Goal: Complete application form: Complete application form

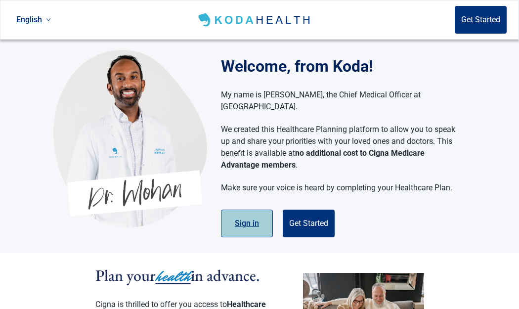
click at [251, 211] on button "Sign in" at bounding box center [247, 224] width 52 height 28
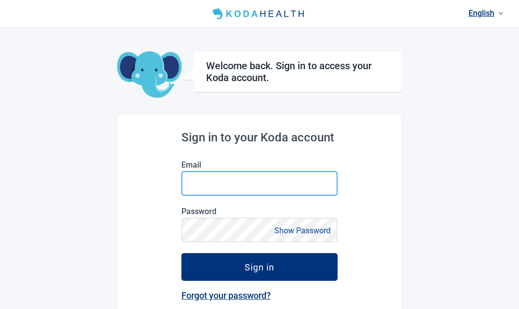
click at [255, 178] on input "Email" at bounding box center [259, 183] width 156 height 25
type input "evbarkman99@gmail.com"
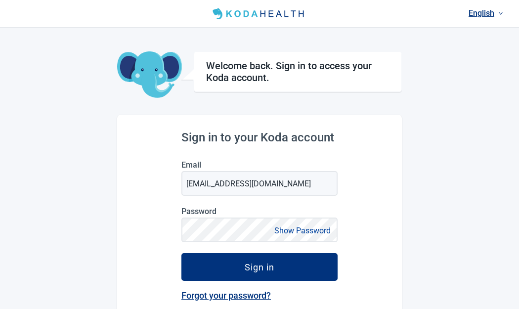
click at [284, 229] on button "Show Password" at bounding box center [302, 230] width 62 height 13
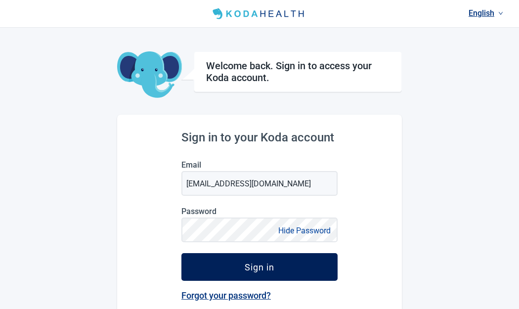
click at [261, 266] on div "Sign in" at bounding box center [260, 267] width 30 height 10
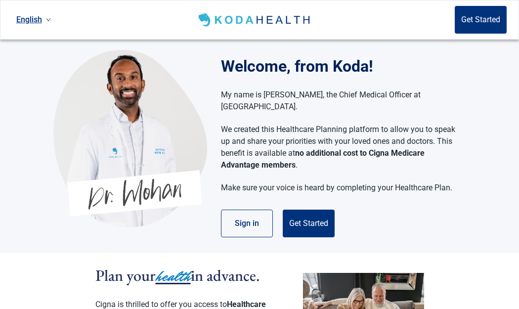
drag, startPoint x: 246, startPoint y: 219, endPoint x: 482, endPoint y: 210, distance: 236.0
click at [482, 212] on section "Welcome, from Koda! My name is Dr. Mohan, the Chief Medical Officer at Koda Hea…" at bounding box center [259, 147] width 519 height 214
click at [317, 210] on button "Get Started" at bounding box center [309, 224] width 52 height 28
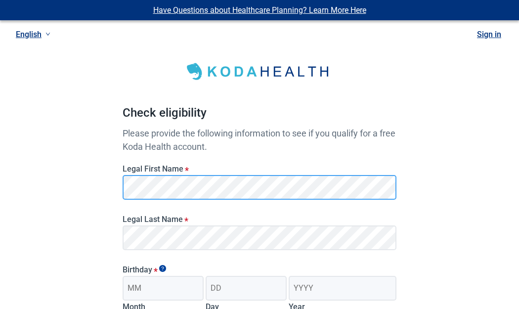
scroll to position [99, 0]
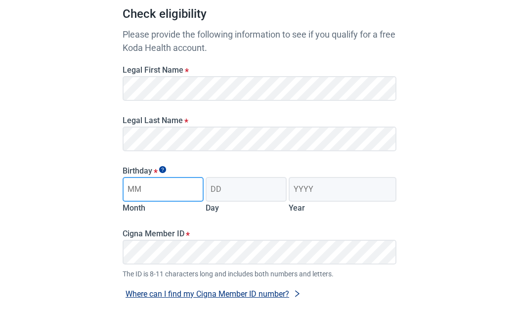
click at [184, 188] on input "Month" at bounding box center [163, 189] width 81 height 25
drag, startPoint x: 188, startPoint y: 192, endPoint x: 99, endPoint y: 192, distance: 89.5
click at [99, 192] on main "Check eligibility Please provide the following information to see if you qualif…" at bounding box center [259, 159] width 321 height 484
type input "August"
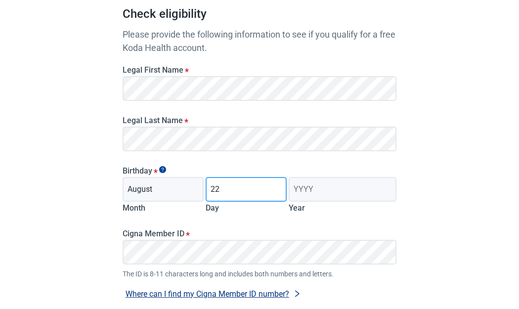
type input "22"
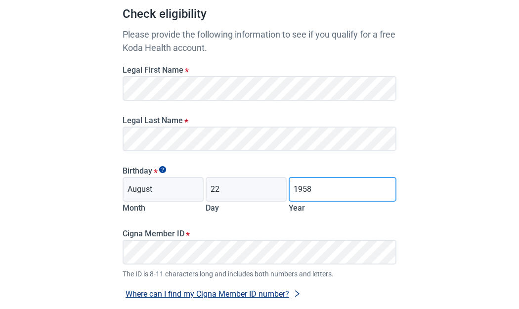
scroll to position [190, 0]
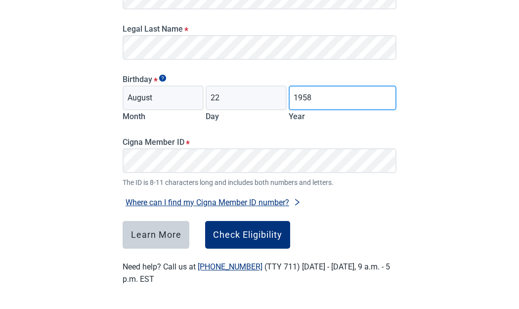
type input "1958"
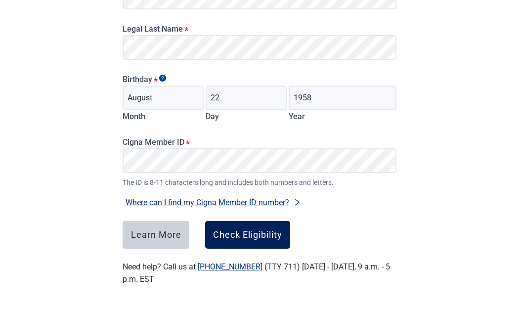
click at [241, 240] on button "Check Eligibility" at bounding box center [247, 235] width 85 height 28
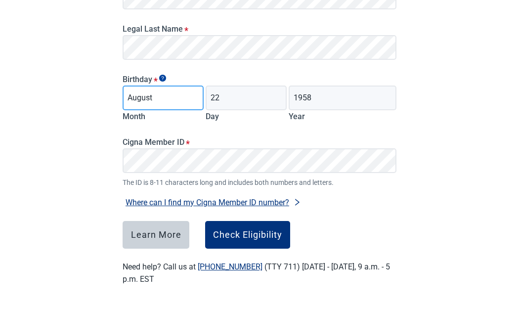
drag, startPoint x: 138, startPoint y: 97, endPoint x: 92, endPoint y: 97, distance: 46.5
click at [92, 97] on div "Have Questions about Healthcare Planning? Learn More Here English Sign in Check…" at bounding box center [259, 59] width 519 height 499
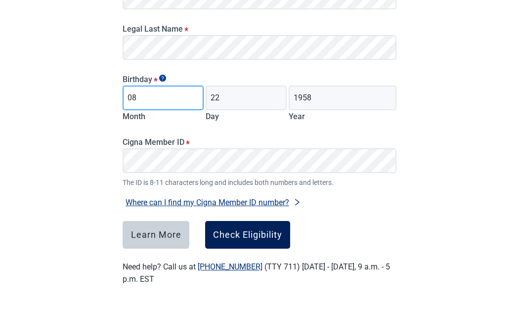
type input "08"
click at [259, 237] on div "Check Eligibility" at bounding box center [247, 235] width 69 height 10
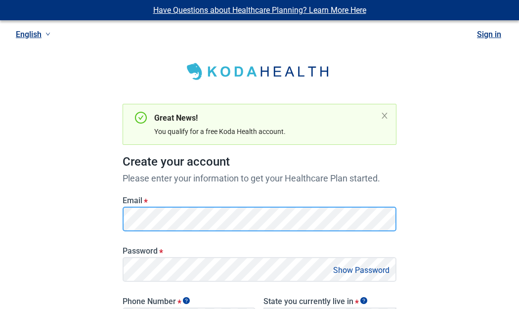
scroll to position [99, 0]
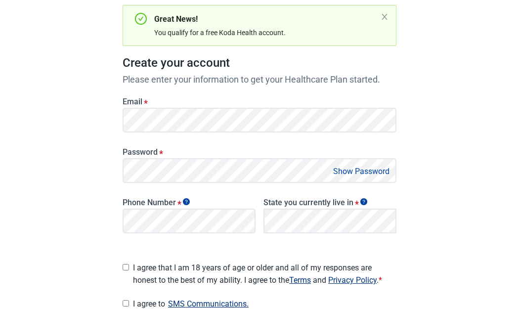
click at [360, 168] on button "Show Password" at bounding box center [361, 171] width 62 height 13
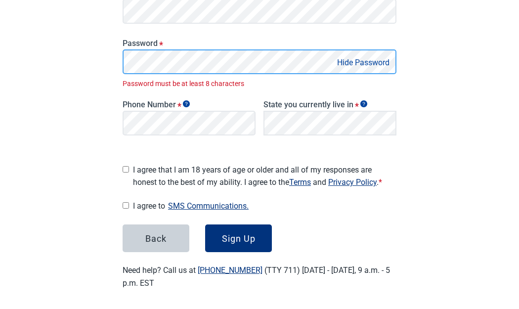
scroll to position [197, 0]
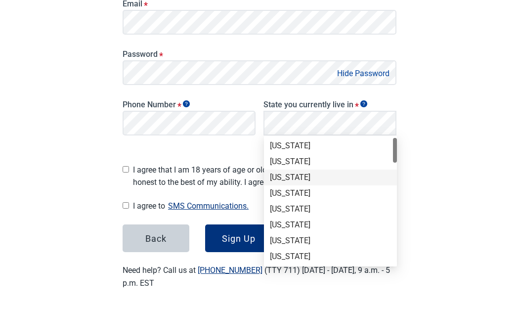
click at [317, 178] on div "Arizona" at bounding box center [330, 177] width 121 height 11
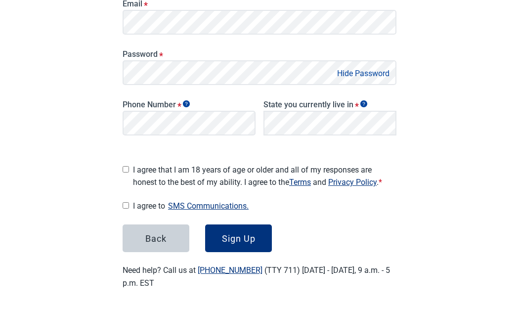
click at [126, 167] on input "I agree that I am 18 years of age or older and all of my responses are honest t…" at bounding box center [126, 169] width 6 height 6
checkbox input "true"
click at [125, 202] on input "I agree to SMS Communications." at bounding box center [126, 205] width 6 height 6
checkbox input "true"
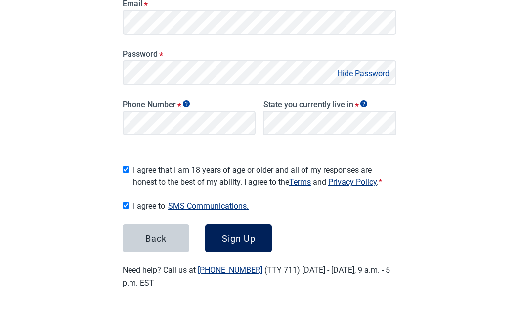
click at [237, 233] on div "Sign Up" at bounding box center [239, 238] width 34 height 10
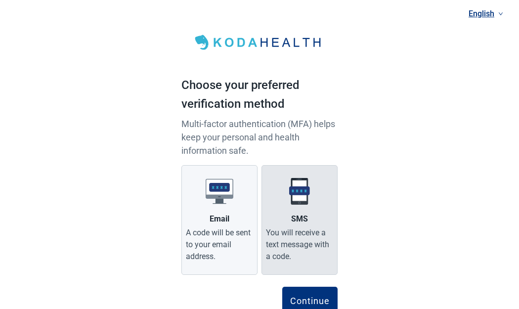
click at [311, 224] on label "SMS You will receive a text message with a code." at bounding box center [300, 220] width 76 height 110
click at [0, 0] on input "SMS You will receive a text message with a code." at bounding box center [0, 0] width 0 height 0
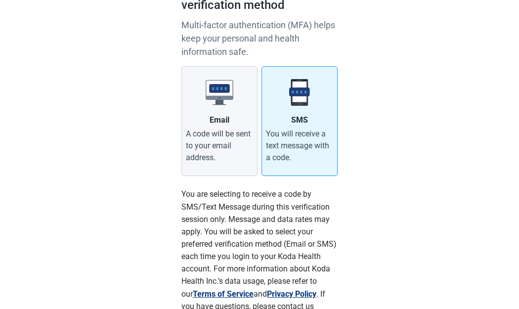
scroll to position [206, 0]
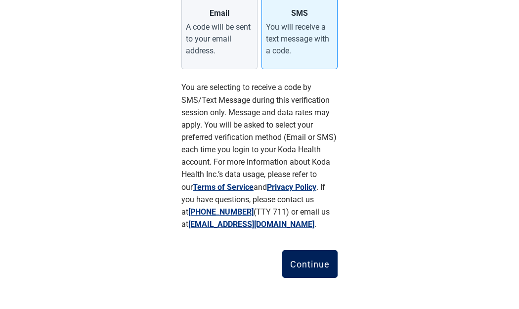
click at [307, 262] on div "Continue" at bounding box center [310, 264] width 40 height 10
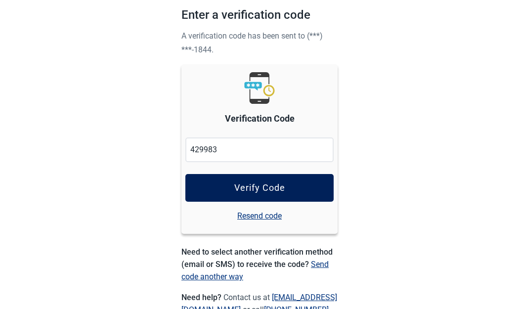
type input "429983"
click at [288, 188] on button "Verify Code" at bounding box center [259, 188] width 148 height 28
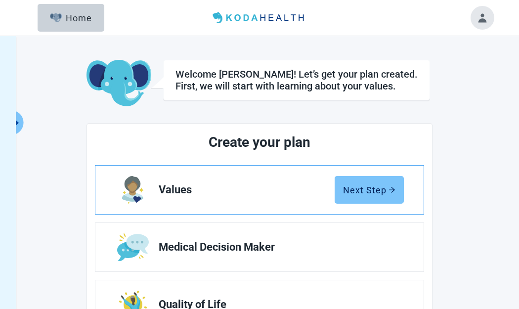
click at [391, 194] on div "Next Step" at bounding box center [369, 190] width 52 height 10
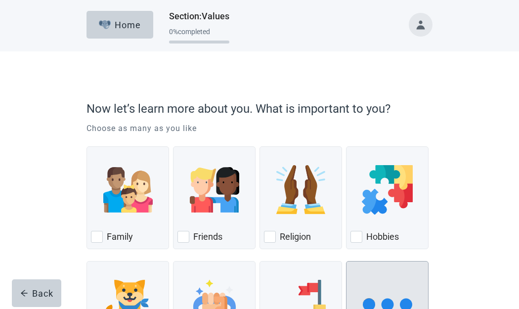
scroll to position [99, 0]
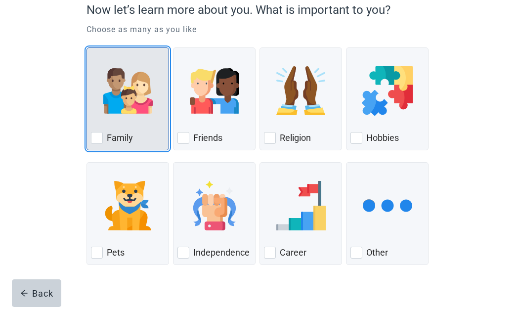
click at [101, 137] on div "Family, checkbox, not checked" at bounding box center [97, 138] width 12 height 12
click at [87, 48] on input "Family" at bounding box center [87, 47] width 0 height 0
checkbox input "true"
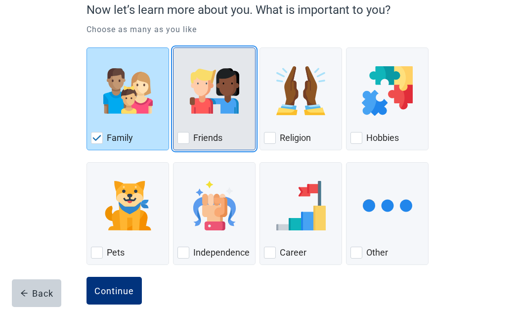
click at [186, 135] on div "Friends, checkbox, not checked" at bounding box center [184, 138] width 12 height 12
click at [174, 48] on input "Friends" at bounding box center [173, 47] width 0 height 0
checkbox input "true"
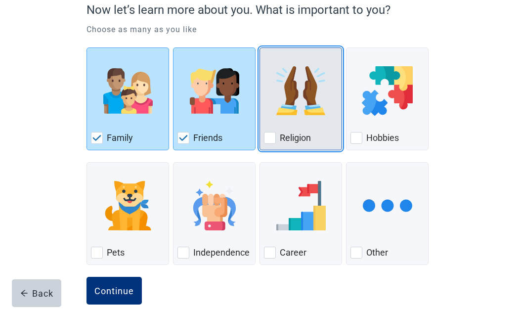
click at [273, 137] on div "Religion, checkbox, not checked" at bounding box center [270, 138] width 12 height 12
click at [260, 48] on input "Religion" at bounding box center [260, 47] width 0 height 0
checkbox input "true"
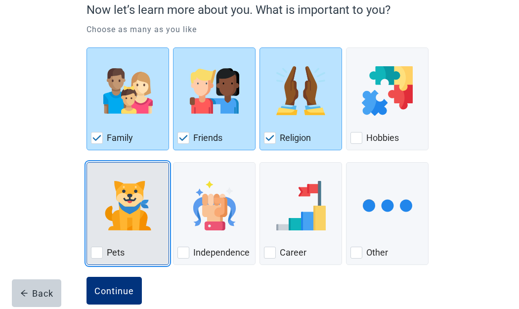
click at [96, 250] on div "Pets, checkbox, not checked" at bounding box center [97, 253] width 12 height 12
click at [87, 163] on input "Pets" at bounding box center [87, 162] width 0 height 0
checkbox input "true"
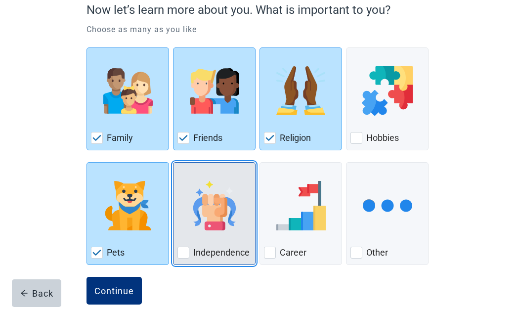
click at [188, 251] on div "Independence, checkbox, not checked" at bounding box center [184, 253] width 12 height 12
click at [174, 163] on input "Independence" at bounding box center [173, 162] width 0 height 0
checkbox input "true"
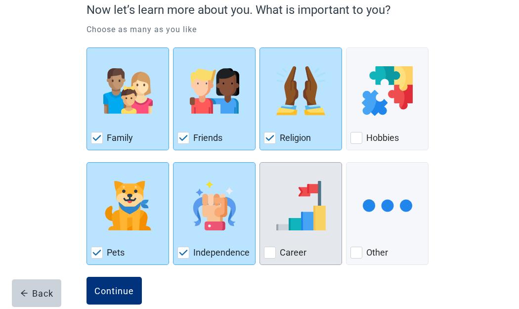
scroll to position [116, 0]
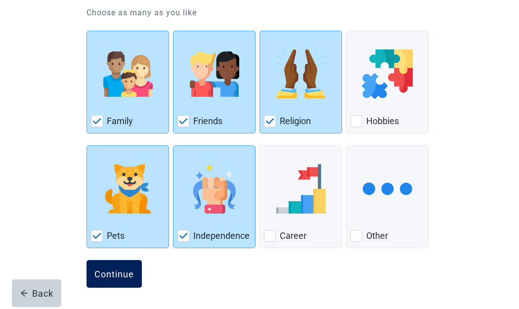
click at [115, 278] on div "Continue" at bounding box center [114, 274] width 40 height 10
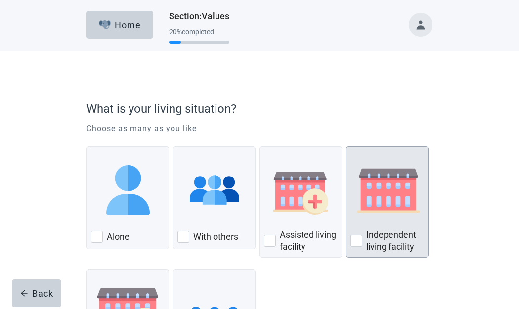
scroll to position [49, 0]
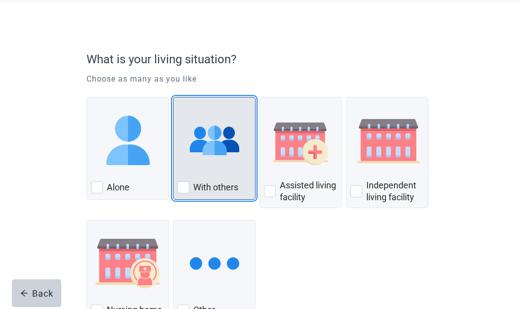
click at [183, 189] on div "With Others, checkbox, not checked" at bounding box center [184, 187] width 12 height 12
click at [174, 97] on input "With others" at bounding box center [173, 97] width 0 height 0
checkbox input "true"
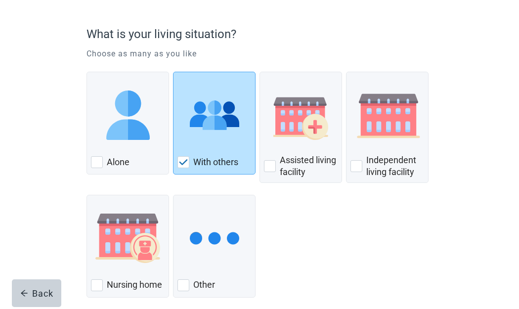
scroll to position [124, 0]
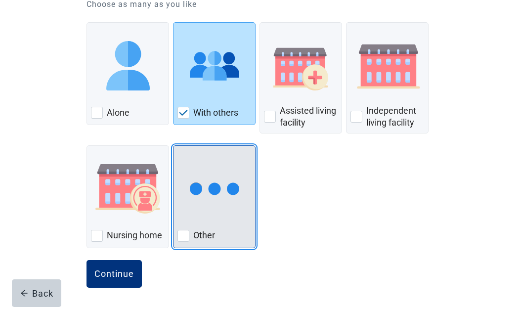
click at [222, 226] on div "Other, checkbox, not checked" at bounding box center [215, 189] width 74 height 78
click at [174, 146] on input "Other" at bounding box center [173, 145] width 0 height 0
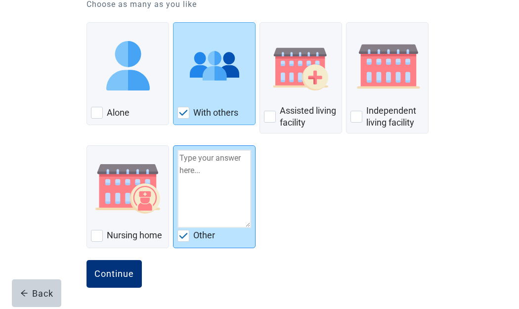
click at [184, 237] on img "Other, checkbox, checked" at bounding box center [183, 236] width 9 height 6
click at [174, 146] on input "Other" at bounding box center [173, 145] width 0 height 0
checkbox input "false"
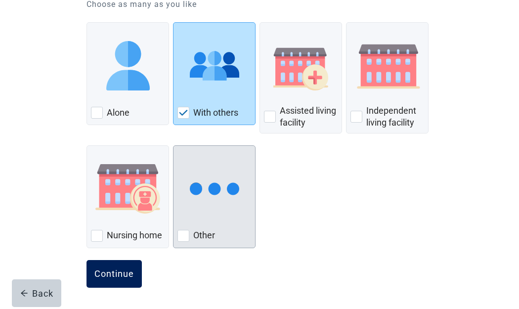
click at [134, 269] on button "Continue" at bounding box center [114, 274] width 55 height 28
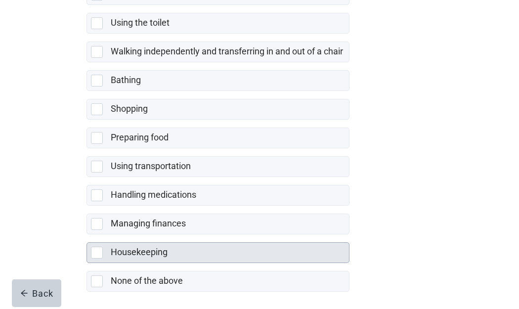
scroll to position [236, 0]
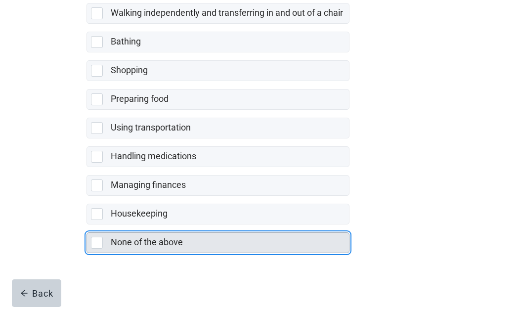
click at [99, 243] on div "None of the above, checkbox, not selected" at bounding box center [97, 243] width 12 height 12
click at [87, 225] on input "None of the above" at bounding box center [87, 224] width 0 height 0
checkbox input "true"
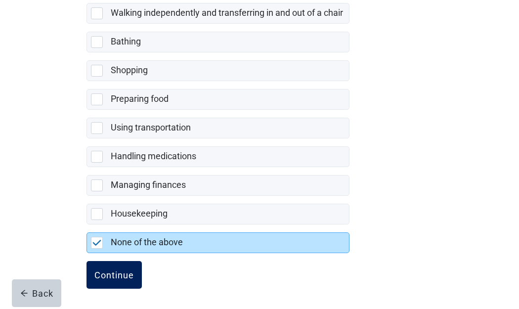
click at [111, 273] on div "Continue" at bounding box center [114, 275] width 40 height 10
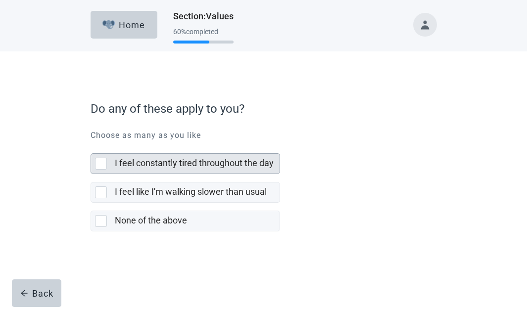
click at [100, 163] on div "I feel constantly tired throughout the day, checkbox, not selected" at bounding box center [101, 164] width 12 height 12
click at [91, 146] on input "I feel constantly tired throughout the day" at bounding box center [90, 145] width 0 height 0
checkbox input "true"
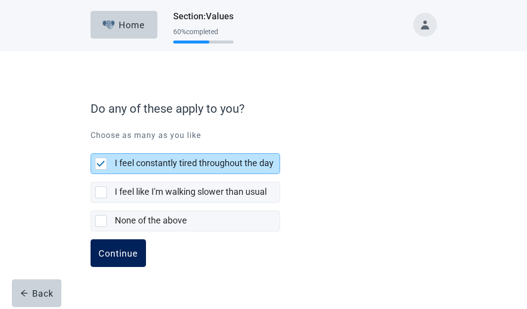
click at [118, 254] on div "Continue" at bounding box center [118, 253] width 40 height 10
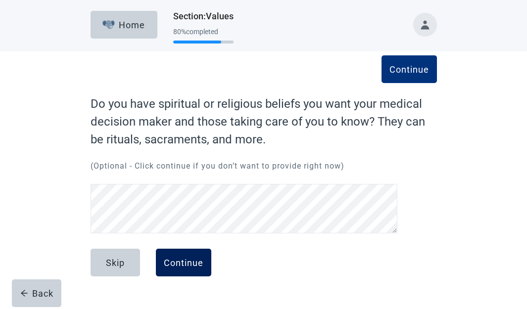
click at [179, 267] on div "Continue" at bounding box center [184, 263] width 40 height 10
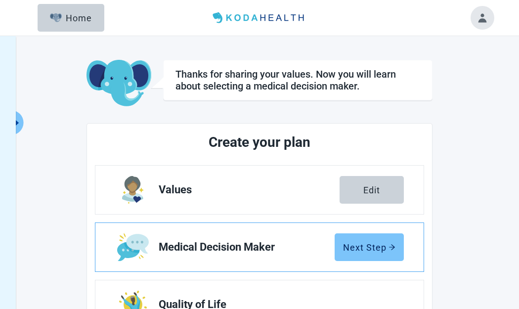
click at [374, 246] on div "Next Step" at bounding box center [369, 247] width 52 height 10
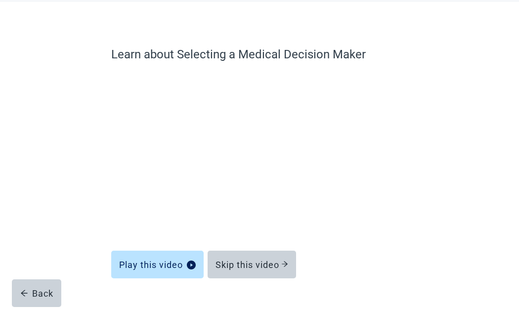
scroll to position [72, 0]
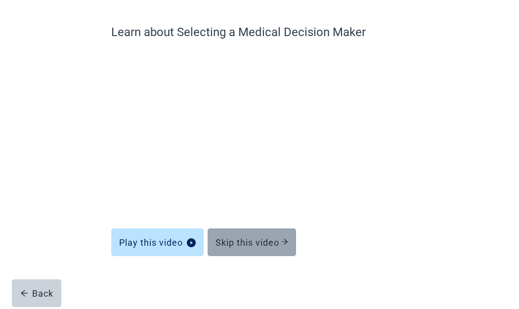
click at [247, 242] on div "Skip this video" at bounding box center [252, 242] width 73 height 10
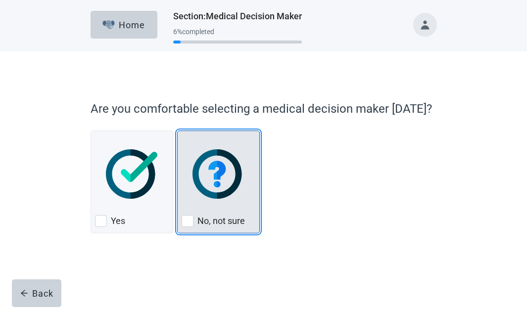
click at [243, 222] on label "No, not sure" at bounding box center [220, 221] width 47 height 12
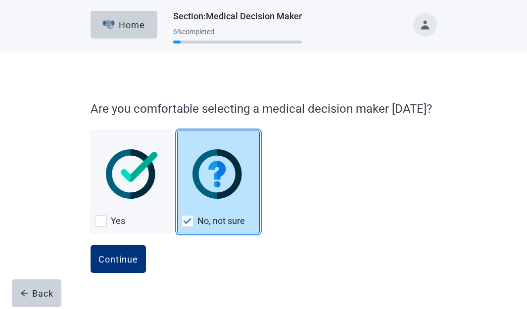
click at [200, 221] on label "No, not sure" at bounding box center [220, 221] width 47 height 12
click at [187, 222] on img "No, not sure, checkbox, checked" at bounding box center [187, 221] width 9 height 6
click at [178, 131] on input "No, not sure" at bounding box center [177, 131] width 0 height 0
checkbox input "true"
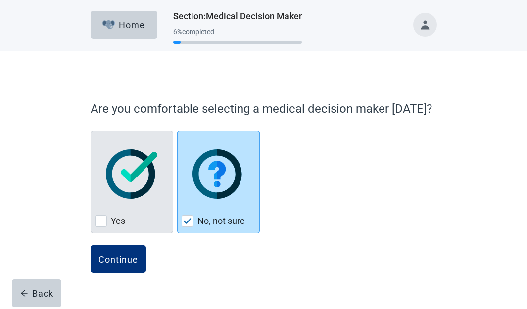
click at [101, 218] on div "Yes, checkbox, not checked" at bounding box center [101, 221] width 12 height 12
click at [91, 131] on input "Yes" at bounding box center [90, 131] width 0 height 0
checkbox input "true"
checkbox input "false"
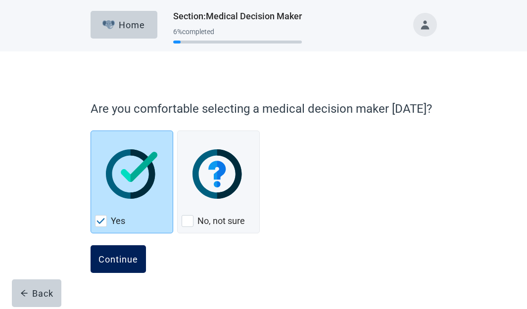
click at [120, 264] on div "Continue" at bounding box center [118, 259] width 40 height 10
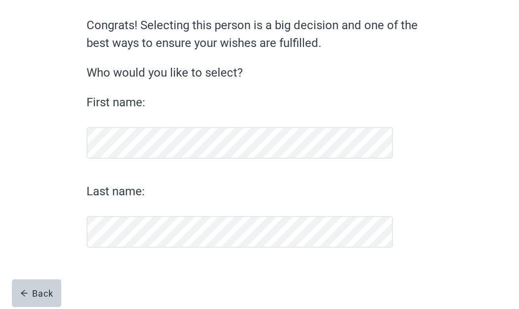
scroll to position [79, 0]
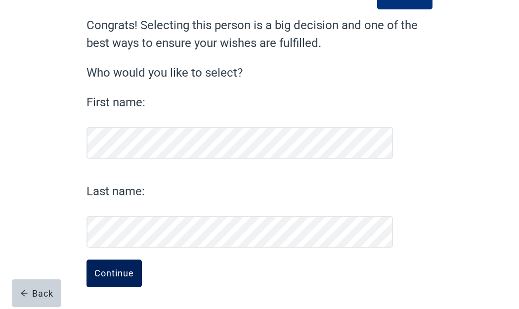
click at [104, 278] on div "Continue" at bounding box center [114, 273] width 40 height 10
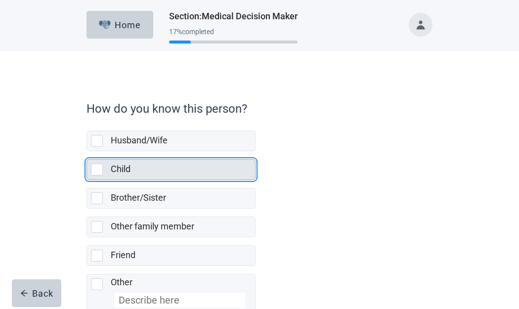
click at [96, 170] on div "Child, checkbox, not selected" at bounding box center [97, 170] width 12 height 12
click at [87, 152] on input "Child" at bounding box center [87, 151] width 0 height 0
checkbox input "true"
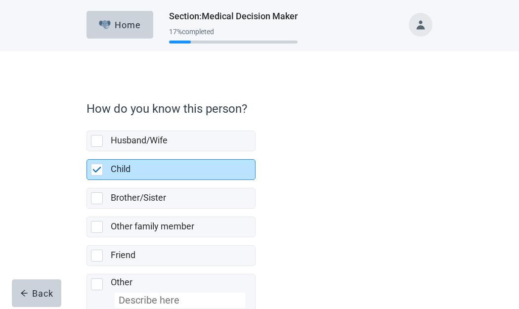
scroll to position [62, 0]
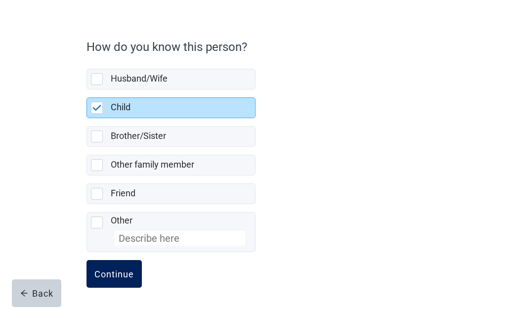
click at [125, 274] on div "Continue" at bounding box center [114, 274] width 40 height 10
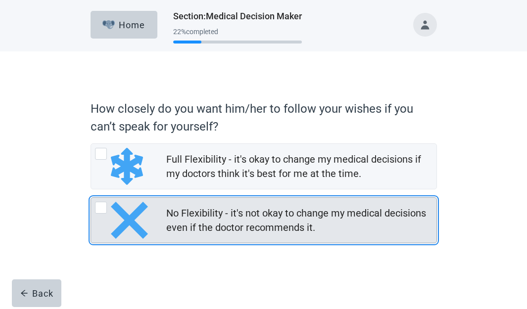
click at [103, 206] on div "No Flexibility - it's not okay to change my medical decisions even if the docto…" at bounding box center [101, 208] width 12 height 12
click at [91, 198] on input "No Flexibility - it's not okay to change my medical decisions even if the docto…" at bounding box center [90, 197] width 0 height 0
radio input "true"
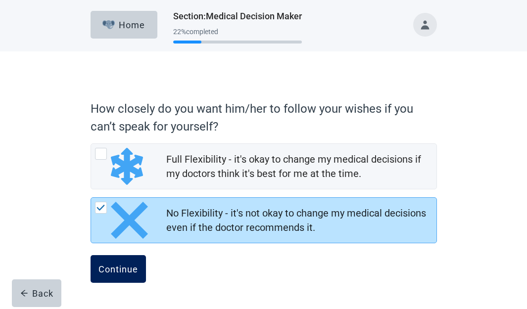
click at [134, 266] on div "Continue" at bounding box center [118, 269] width 40 height 10
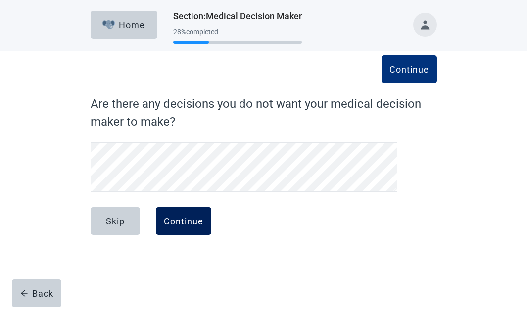
click at [199, 218] on div "Continue" at bounding box center [184, 221] width 40 height 10
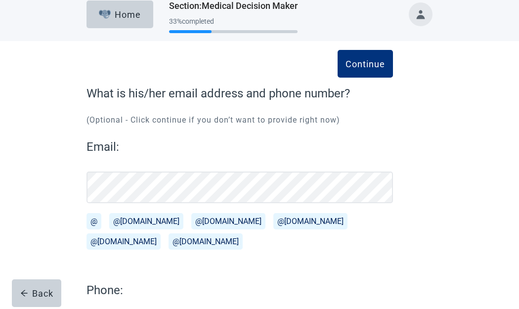
scroll to position [109, 0]
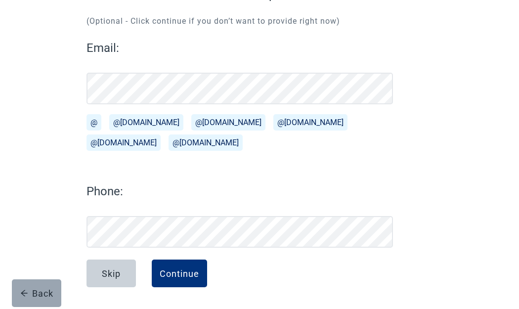
click at [41, 301] on button "Back" at bounding box center [36, 293] width 49 height 28
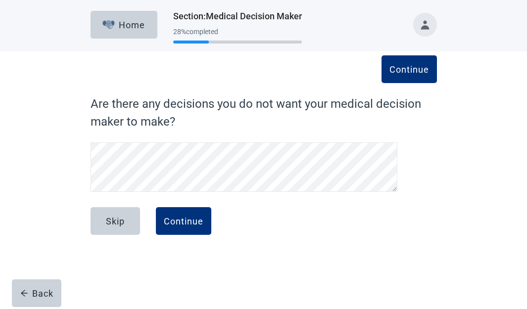
click at [41, 301] on button "Back" at bounding box center [36, 293] width 49 height 28
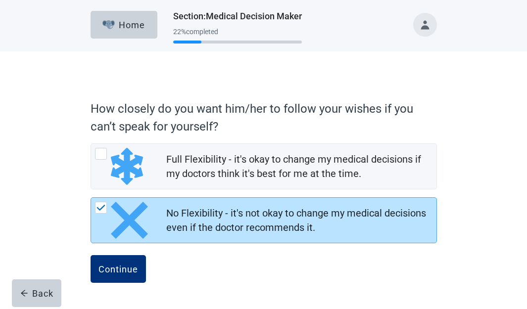
click at [41, 301] on button "Back" at bounding box center [36, 293] width 49 height 28
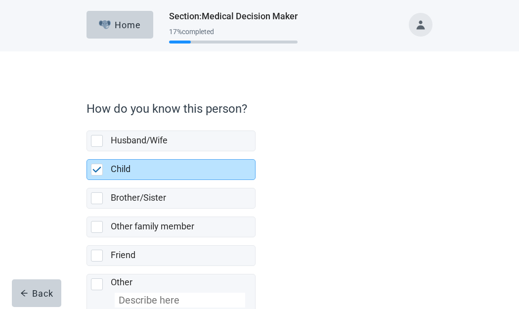
click at [41, 301] on button "Back" at bounding box center [36, 293] width 49 height 28
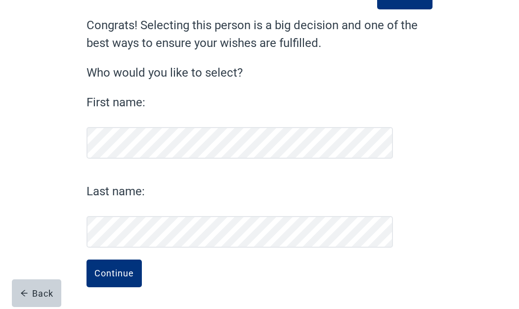
click at [41, 301] on button "Back" at bounding box center [36, 293] width 49 height 28
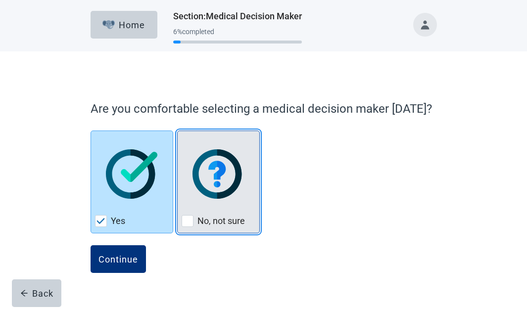
click at [194, 224] on div "No, not sure" at bounding box center [218, 221] width 74 height 16
click at [178, 131] on input "No, not sure" at bounding box center [177, 131] width 0 height 0
checkbox input "true"
checkbox input "false"
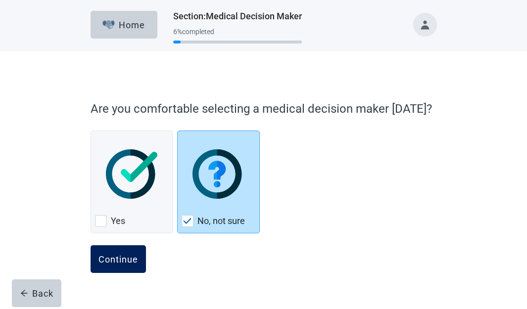
click at [121, 255] on div "Continue" at bounding box center [118, 259] width 40 height 10
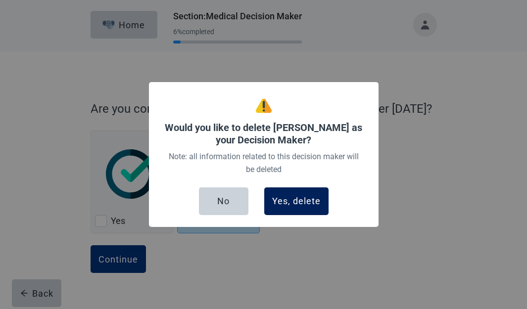
click at [287, 206] on div "Yes, delete" at bounding box center [296, 201] width 48 height 10
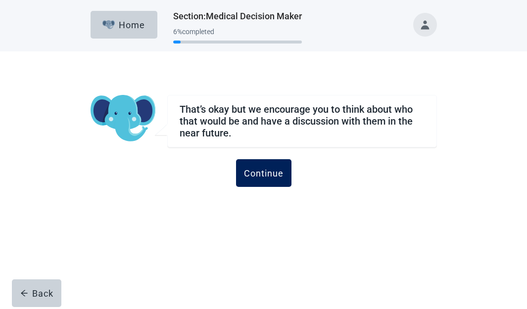
click at [275, 172] on div "Continue" at bounding box center [264, 173] width 40 height 10
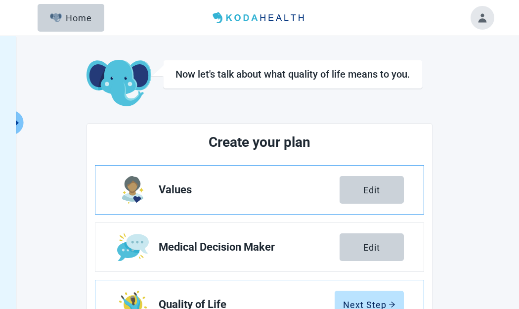
scroll to position [99, 0]
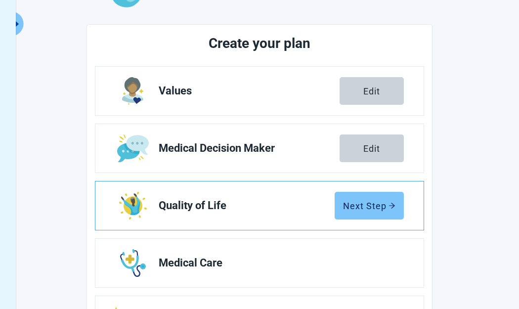
click at [376, 209] on div "Next Step" at bounding box center [369, 206] width 52 height 10
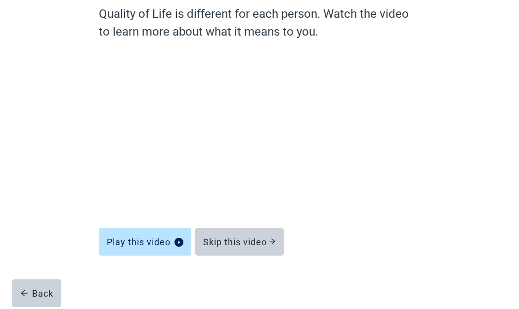
scroll to position [89, 0]
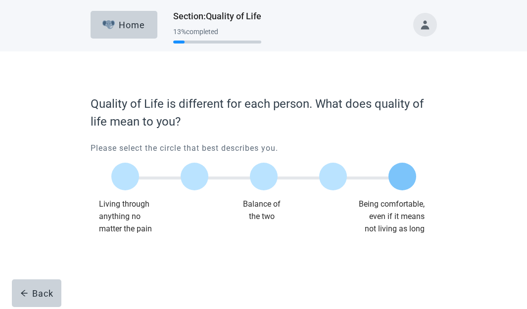
click at [407, 181] on label "Main content" at bounding box center [402, 177] width 28 height 28
click at [402, 177] on input "Quality of life scale: 100 out of 100. Being comfortable, even if it means not …" at bounding box center [402, 177] width 0 height 0
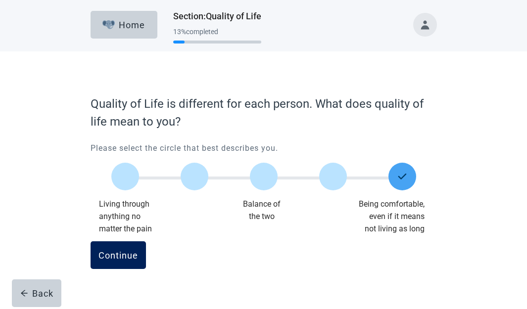
click at [109, 256] on div "Continue" at bounding box center [118, 255] width 40 height 10
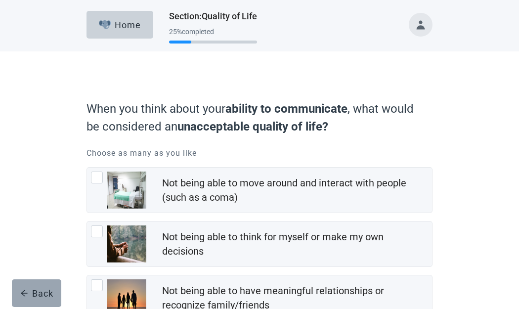
click at [45, 296] on div "Back" at bounding box center [36, 293] width 33 height 10
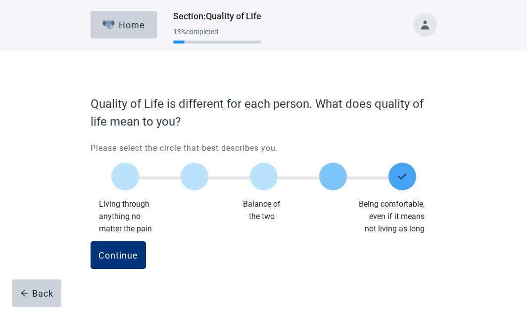
click at [327, 176] on label "Main content" at bounding box center [333, 177] width 28 height 28
click at [333, 177] on input "Quality of life scale: 75 out of 100. 75% between extremes" at bounding box center [333, 177] width 0 height 0
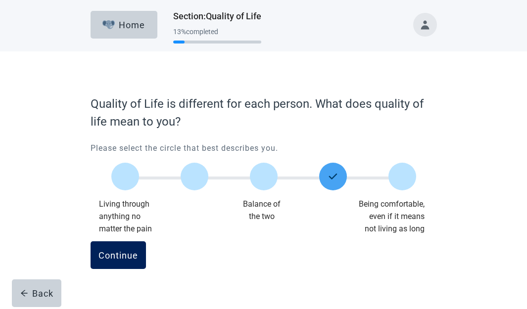
click at [123, 255] on div "Continue" at bounding box center [118, 255] width 40 height 10
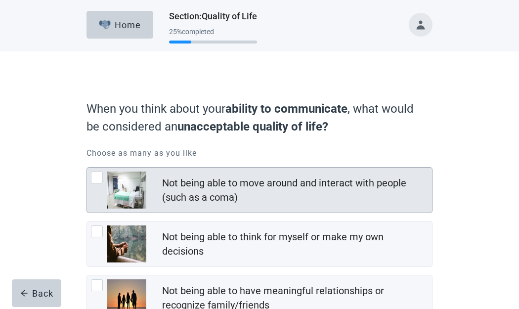
scroll to position [49, 0]
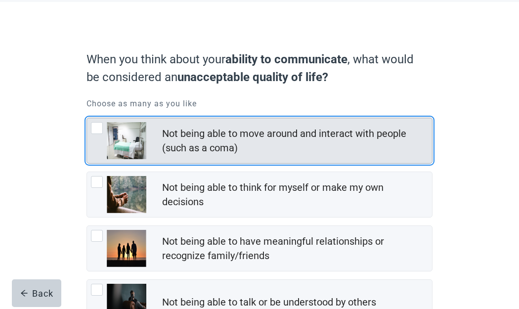
click at [99, 128] on div "Not being able to move around and interact with people (such as a coma), checkb…" at bounding box center [97, 128] width 12 height 12
click at [87, 118] on input "Not being able to move around and interact with people (such as a coma)" at bounding box center [87, 118] width 0 height 0
checkbox input "true"
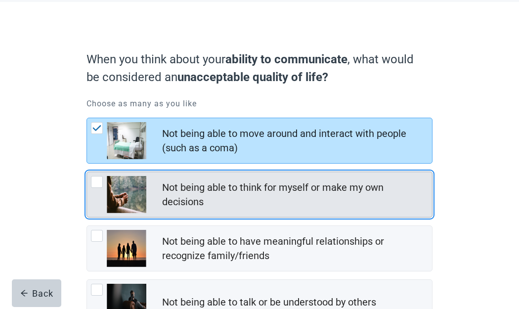
click at [97, 179] on div "Not being able to think for myself or make my own decisions, checkbox, not chec…" at bounding box center [97, 182] width 12 height 12
click at [87, 172] on input "Not being able to think for myself or make my own decisions" at bounding box center [87, 172] width 0 height 0
checkbox input "true"
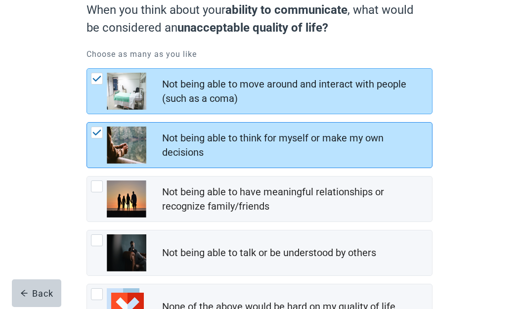
scroll to position [148, 0]
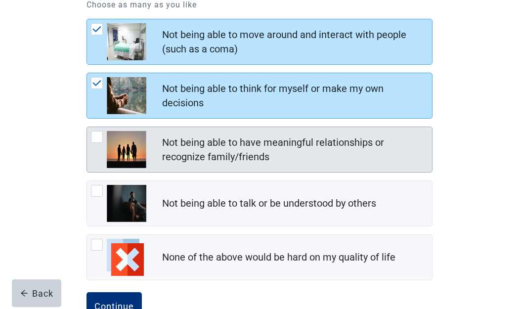
click at [98, 135] on div "Not being able to have meaningful relationships or recognize family/friends, ch…" at bounding box center [97, 137] width 12 height 12
click at [87, 127] on input "Not being able to have meaningful relationships or recognize family/friends" at bounding box center [87, 127] width 0 height 0
checkbox input "true"
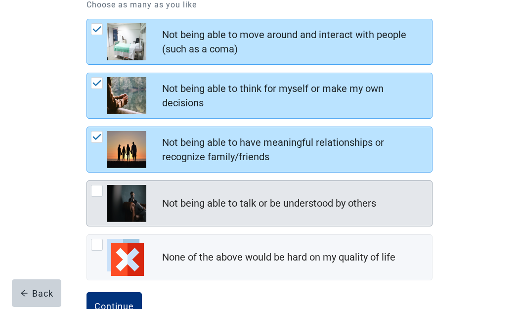
click at [99, 191] on div "Not being able to talk or be understood by others, checkbox, not checked" at bounding box center [97, 191] width 12 height 12
click at [87, 181] on input "Not being able to talk or be understood by others" at bounding box center [87, 180] width 0 height 0
checkbox input "true"
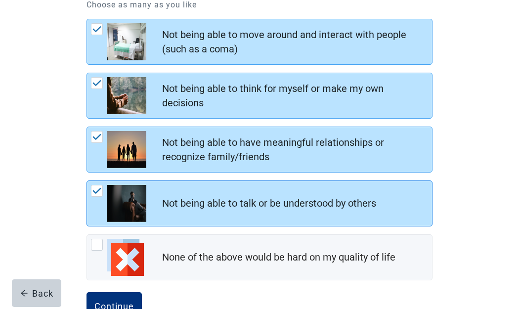
scroll to position [180, 0]
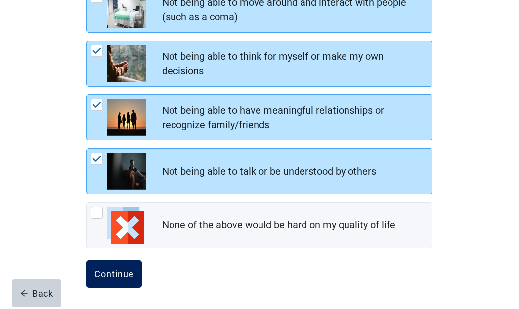
click at [113, 273] on div "Continue" at bounding box center [114, 274] width 40 height 10
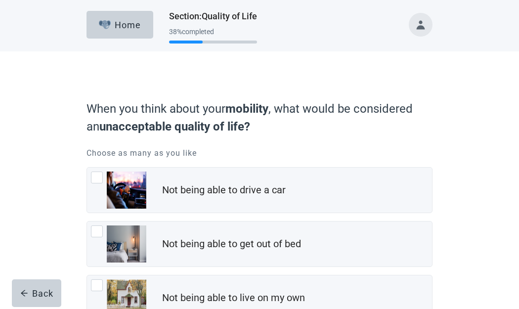
scroll to position [49, 0]
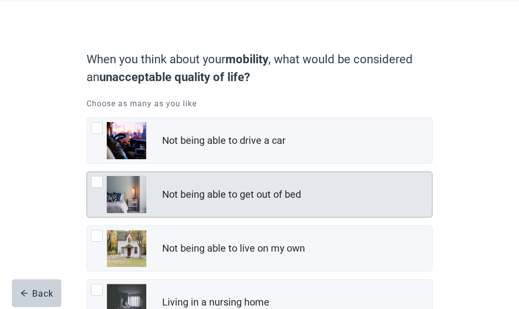
click at [99, 182] on div "Not being able to get out of bed, checkbox, not checked" at bounding box center [97, 182] width 12 height 12
click at [87, 172] on input "Not being able to get out of bed" at bounding box center [87, 172] width 0 height 0
checkbox input "true"
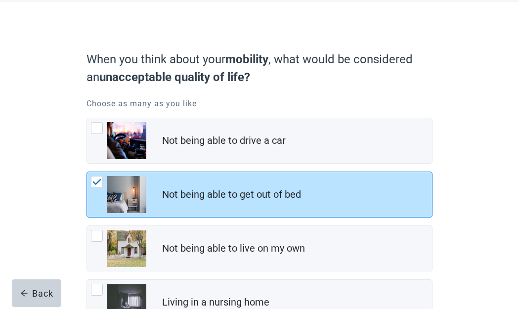
scroll to position [148, 0]
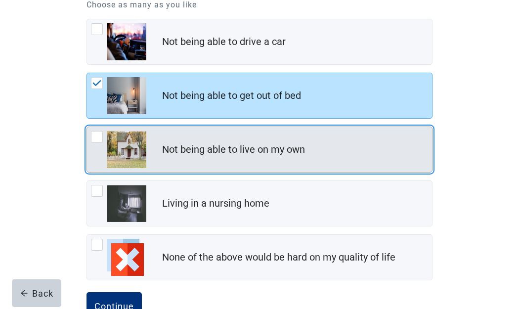
click at [94, 139] on div "Not being able to live on my own, checkbox, not checked" at bounding box center [97, 137] width 12 height 12
click at [87, 127] on input "Not being able to live on my own" at bounding box center [87, 127] width 0 height 0
checkbox input "true"
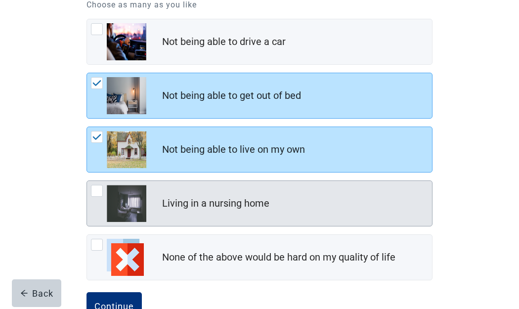
click at [99, 193] on div "Living in a nursing home, checkbox, not checked" at bounding box center [97, 191] width 12 height 12
click at [87, 181] on input "Living in a nursing home" at bounding box center [87, 180] width 0 height 0
checkbox input "true"
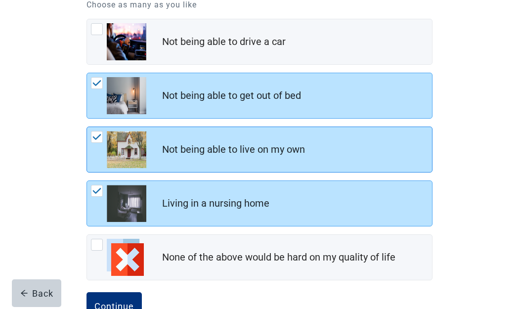
scroll to position [180, 0]
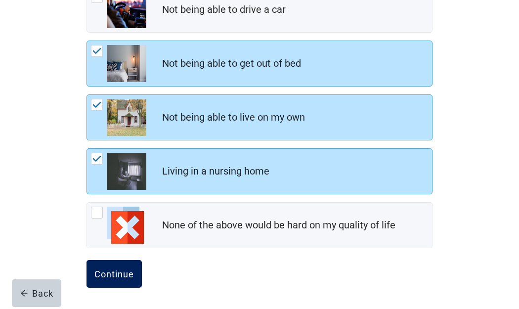
click at [114, 276] on div "Continue" at bounding box center [114, 274] width 40 height 10
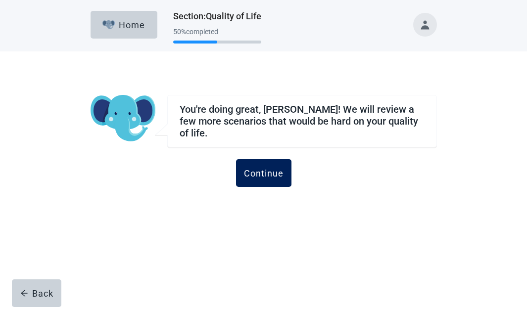
click at [272, 162] on button "Continue" at bounding box center [263, 173] width 55 height 28
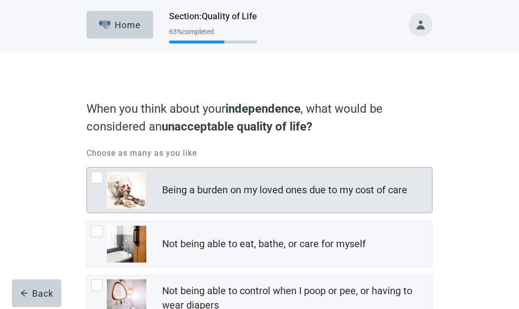
scroll to position [49, 0]
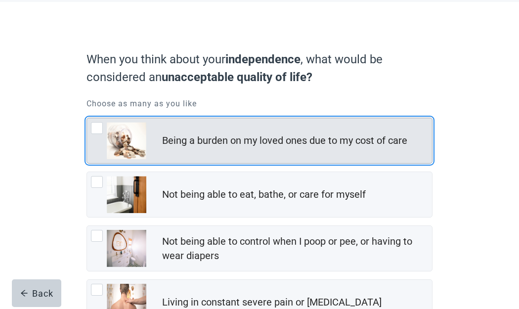
click at [96, 127] on div "Being a burden on my loved ones due to my cost of care, checkbox, not checked" at bounding box center [97, 128] width 12 height 12
click at [87, 118] on input "Being a burden on my loved ones due to my cost of care" at bounding box center [87, 118] width 0 height 0
checkbox input "true"
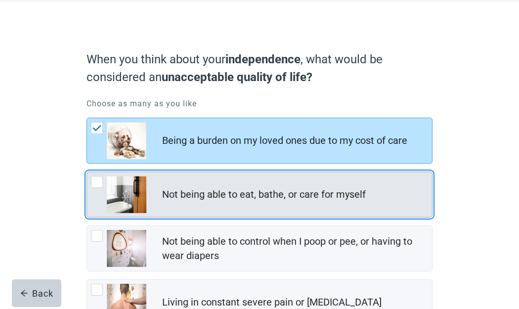
click at [96, 181] on div "Not being able to eat, bathe, or care for myself, checkbox, not checked" at bounding box center [97, 182] width 12 height 12
click at [87, 172] on input "Not being able to eat, bathe, or care for myself" at bounding box center [87, 172] width 0 height 0
checkbox input "true"
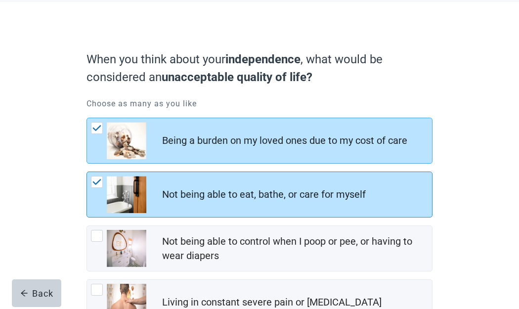
scroll to position [99, 0]
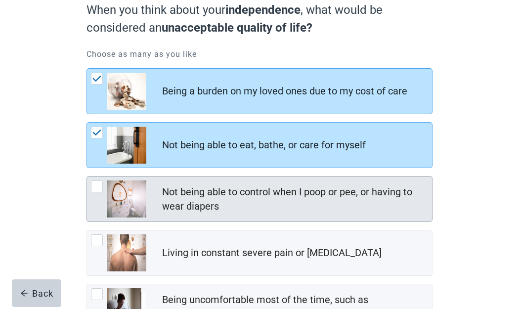
click at [102, 185] on div "Not being able to control when I poop or pee, or having to wear diapers, checkb…" at bounding box center [97, 186] width 12 height 12
click at [87, 177] on input "Not being able to control when I poop or pee, or having to wear diapers" at bounding box center [87, 176] width 0 height 0
checkbox input "true"
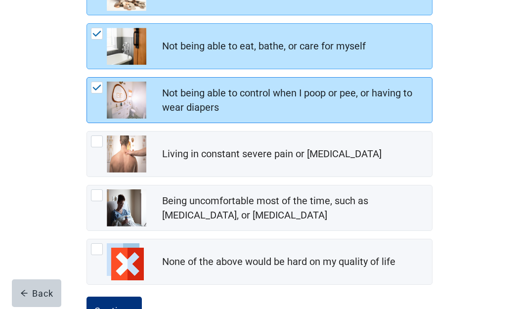
scroll to position [234, 0]
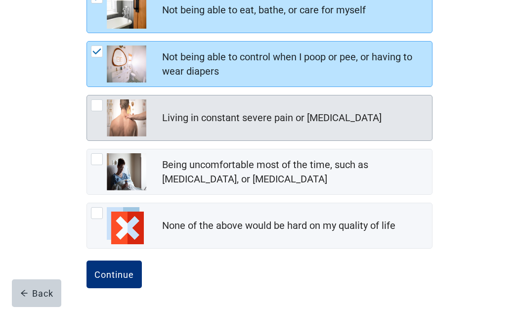
click at [96, 106] on div "Living in constant severe pain or shortness of breath, checkbox, not checked" at bounding box center [97, 105] width 12 height 12
click at [87, 95] on input "Living in constant severe pain or shortness of breath" at bounding box center [87, 95] width 0 height 0
checkbox input "true"
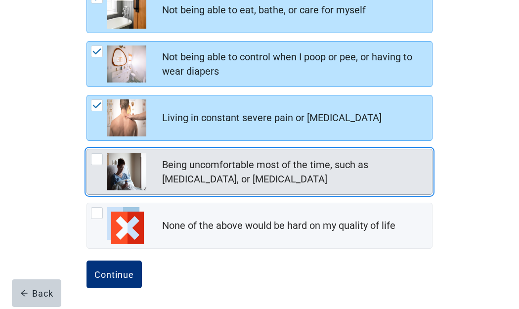
click at [100, 160] on div "Being uncomfortable most of the time, such as nausea, vomiting, or diarrhea, ch…" at bounding box center [97, 159] width 12 height 12
click at [87, 149] on input "Being uncomfortable most of the time, such as nausea, vomiting, or diarrhea" at bounding box center [87, 149] width 0 height 0
checkbox input "true"
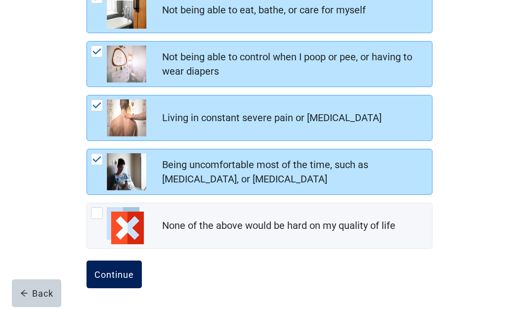
click at [120, 274] on div "Continue" at bounding box center [114, 274] width 40 height 10
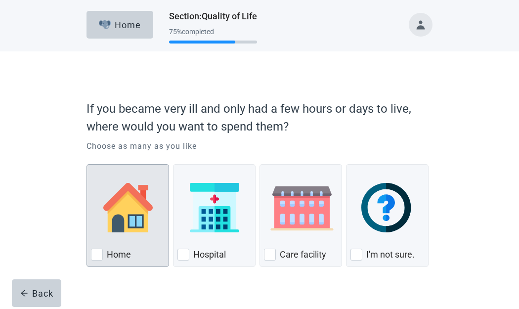
click at [97, 254] on div "Home, checkbox, not checked" at bounding box center [97, 255] width 12 height 12
click at [87, 165] on input "Home" at bounding box center [87, 164] width 0 height 0
checkbox input "true"
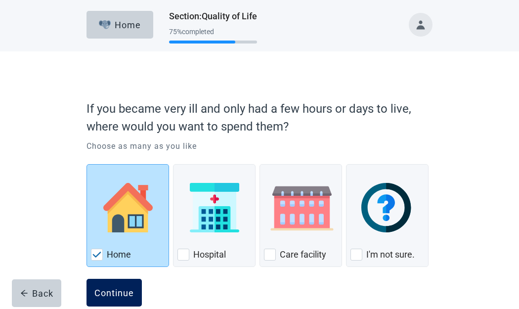
click at [129, 290] on div "Continue" at bounding box center [114, 293] width 40 height 10
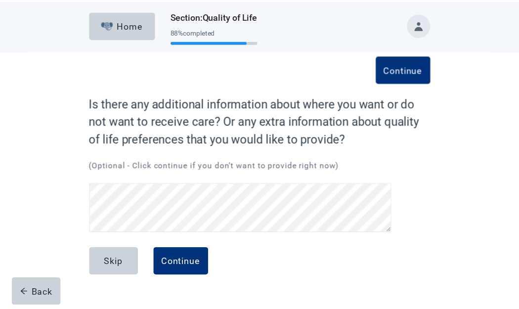
scroll to position [19, 0]
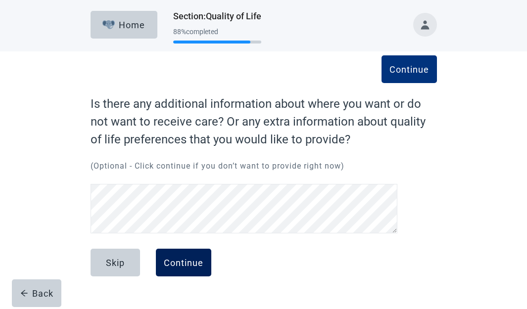
click at [193, 265] on div "Continue" at bounding box center [184, 263] width 40 height 10
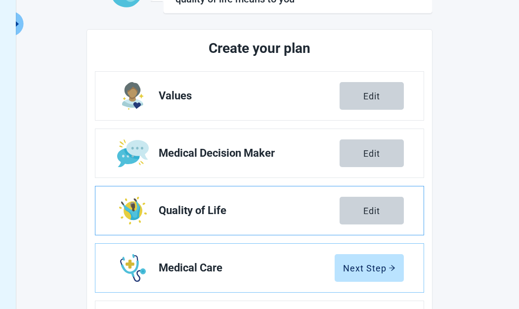
scroll to position [198, 0]
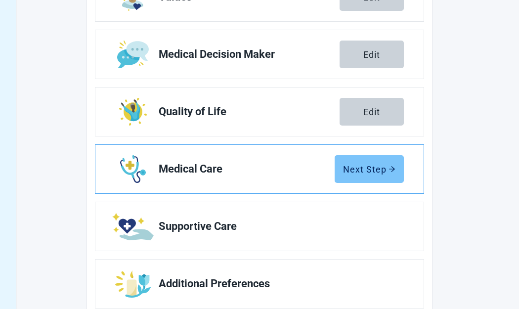
click at [373, 172] on div "Next Step" at bounding box center [369, 169] width 52 height 10
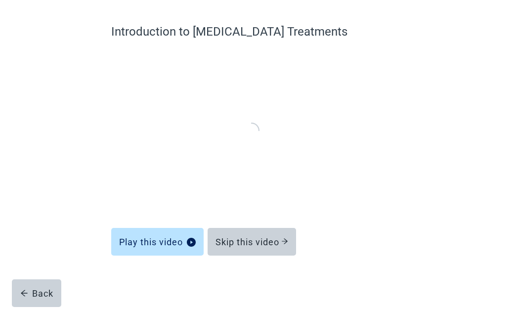
scroll to position [72, 0]
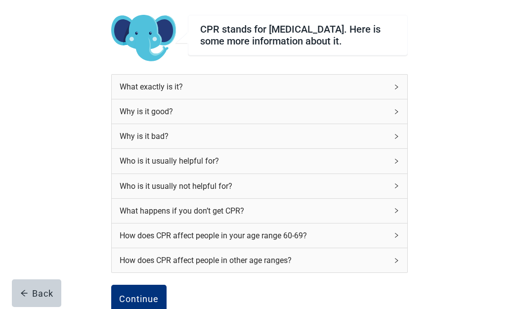
scroll to position [118, 0]
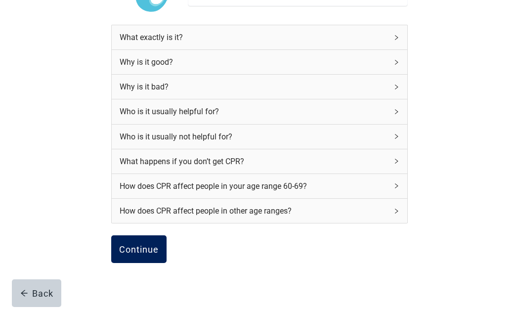
click at [153, 254] on div "Continue" at bounding box center [139, 249] width 40 height 10
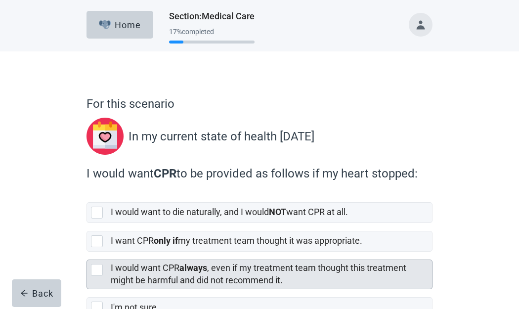
scroll to position [49, 0]
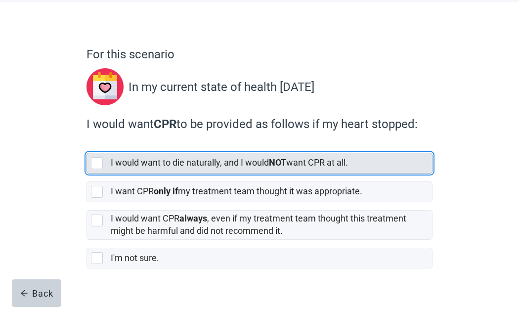
click at [89, 162] on div "I would want to die naturally, and I would NOT want CPR at all." at bounding box center [259, 163] width 345 height 20
click at [87, 145] on input "I would want to die naturally, and I would NOT want CPR at all." at bounding box center [87, 145] width 0 height 0
checkbox input "true"
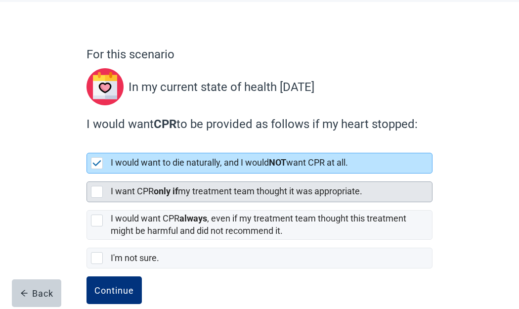
scroll to position [66, 0]
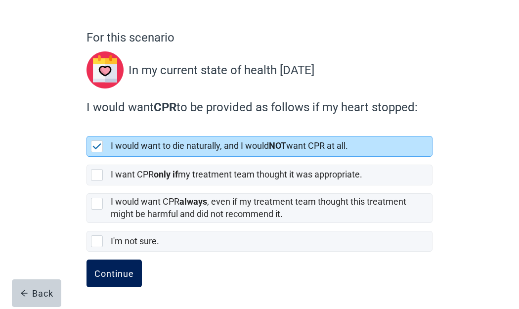
click at [120, 271] on div "Continue" at bounding box center [114, 273] width 40 height 10
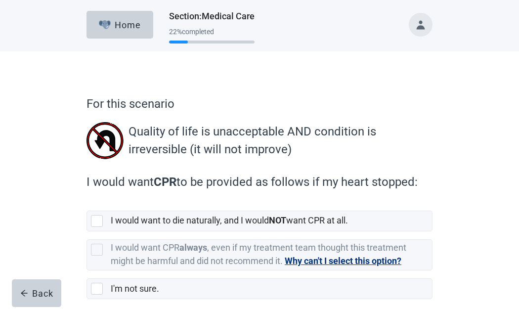
scroll to position [47, 0]
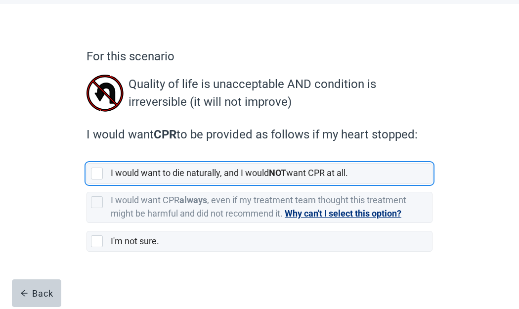
drag, startPoint x: 91, startPoint y: 173, endPoint x: 115, endPoint y: 189, distance: 29.2
click at [91, 173] on div "[object Object], checkbox, not selected" at bounding box center [97, 174] width 12 height 12
click at [87, 156] on input "I would want to die naturally, and I would NOT want CPR at all." at bounding box center [87, 155] width 0 height 0
checkbox input "true"
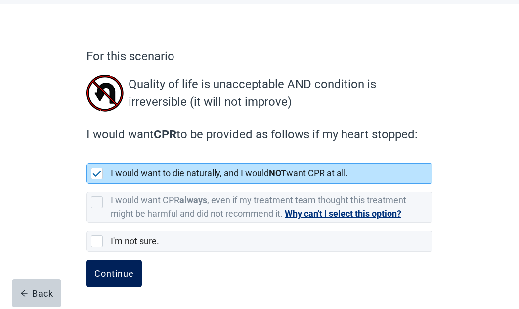
click at [113, 277] on div "Continue" at bounding box center [114, 273] width 40 height 10
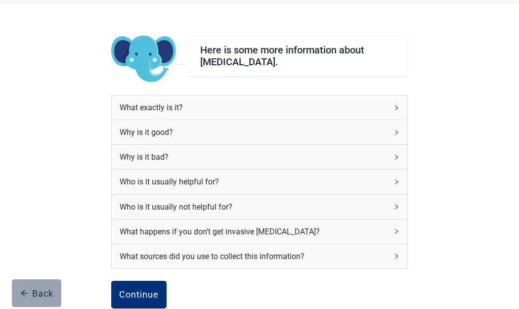
click at [33, 293] on div "Back" at bounding box center [36, 293] width 33 height 10
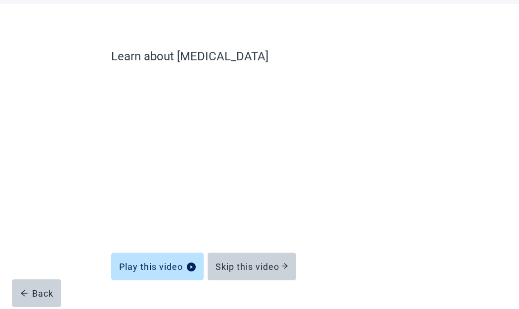
click at [33, 292] on div "Back" at bounding box center [36, 293] width 33 height 10
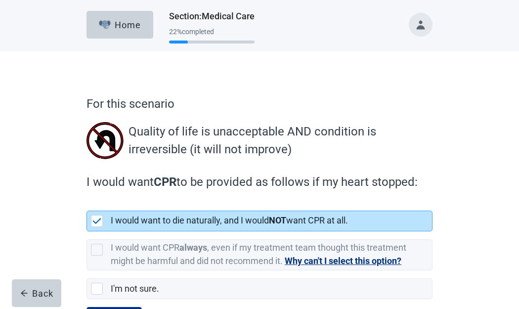
click at [33, 291] on div "Back" at bounding box center [36, 293] width 33 height 10
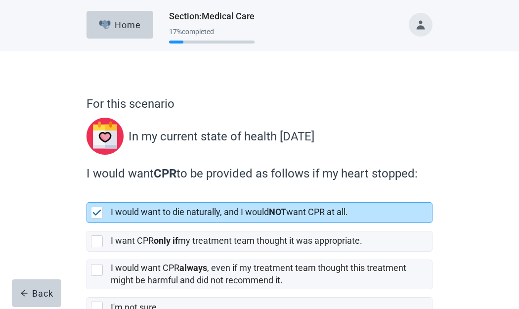
click at [32, 291] on div "Back" at bounding box center [36, 293] width 33 height 10
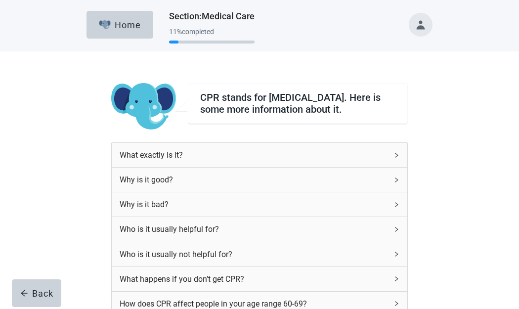
click at [32, 291] on div "Back" at bounding box center [36, 293] width 33 height 10
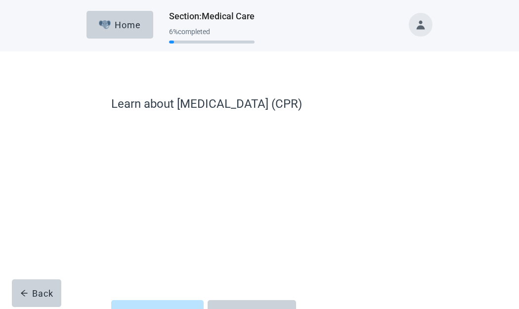
click at [32, 291] on div "Back" at bounding box center [36, 293] width 33 height 10
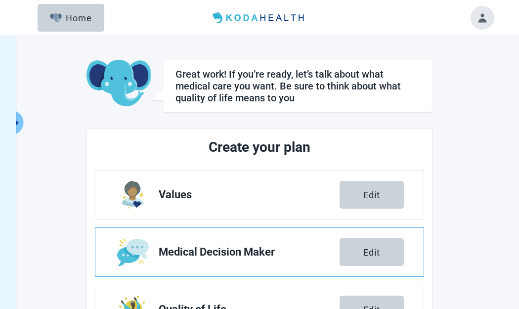
scroll to position [99, 0]
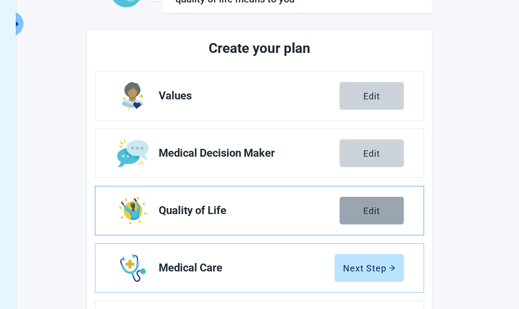
click at [370, 216] on div "Edit" at bounding box center [371, 211] width 17 height 10
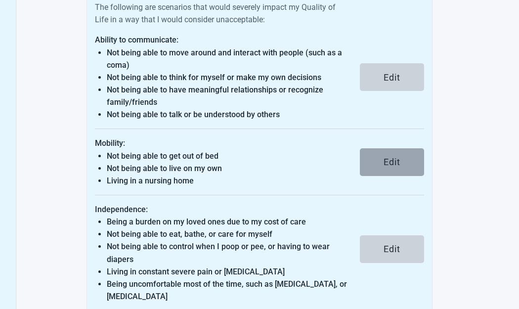
scroll to position [437, 0]
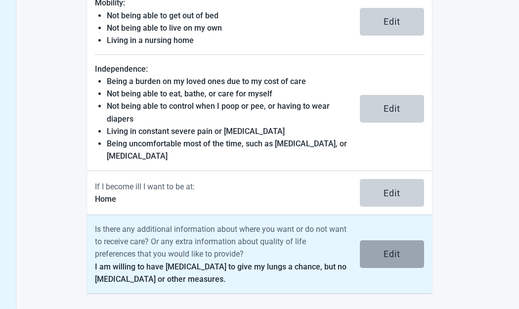
click at [399, 254] on div "Edit" at bounding box center [392, 254] width 17 height 10
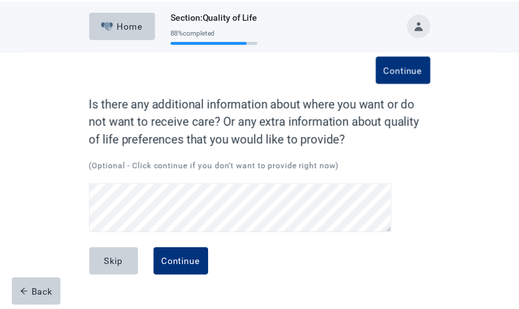
scroll to position [23, 0]
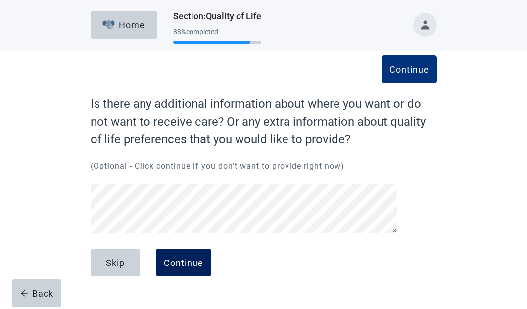
click at [200, 267] on div "Continue" at bounding box center [184, 263] width 40 height 10
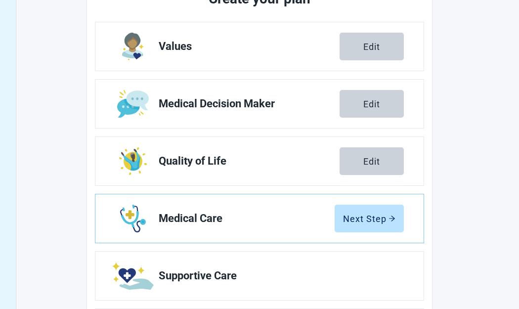
scroll to position [221, 0]
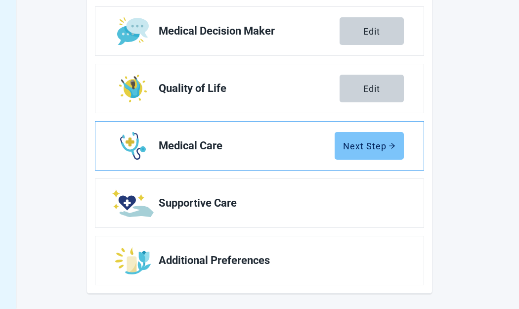
click at [367, 145] on div "Next Step" at bounding box center [369, 146] width 52 height 10
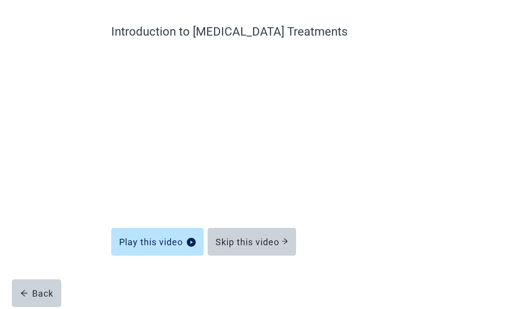
scroll to position [72, 0]
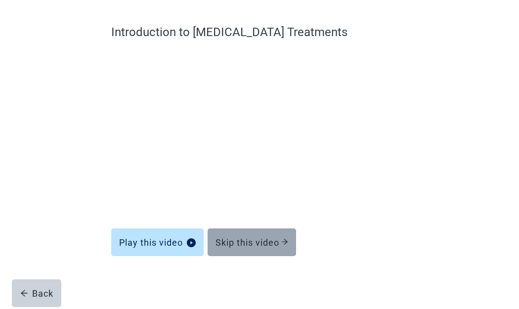
click at [266, 242] on div "Skip this video" at bounding box center [252, 242] width 73 height 10
click at [255, 249] on button "Skip this video" at bounding box center [252, 242] width 89 height 28
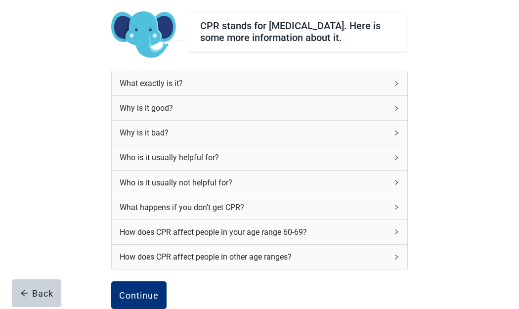
scroll to position [167, 0]
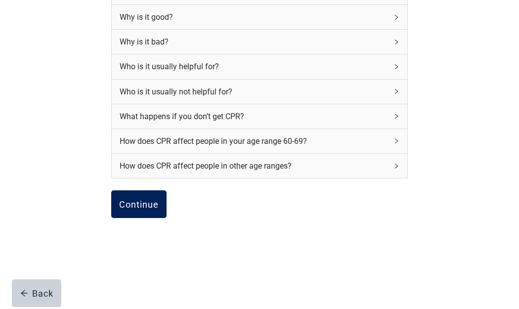
click at [157, 209] on div "Continue" at bounding box center [139, 204] width 40 height 10
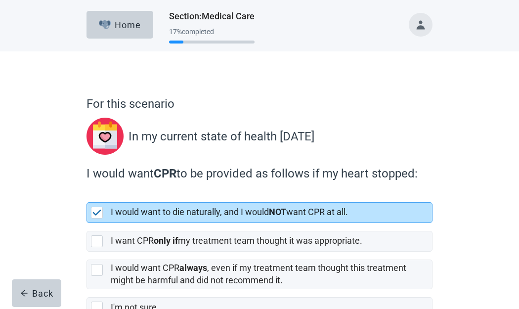
scroll to position [66, 0]
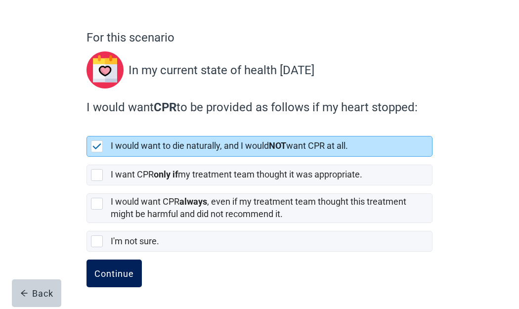
click at [126, 269] on div "Continue" at bounding box center [114, 273] width 40 height 10
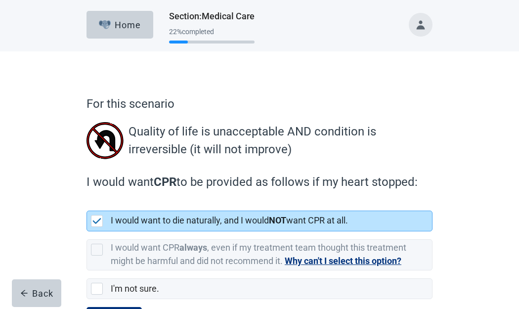
scroll to position [47, 0]
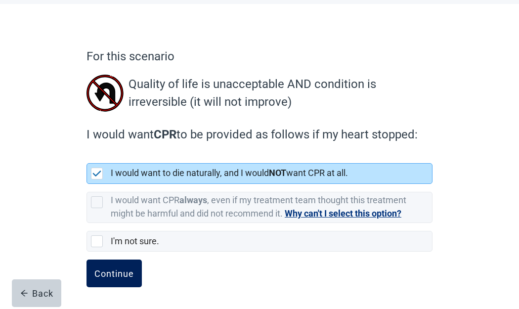
click at [133, 272] on div "Continue" at bounding box center [114, 273] width 40 height 10
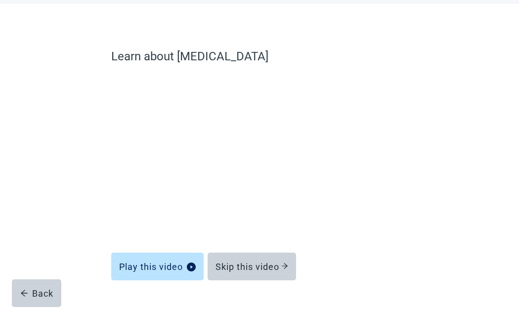
scroll to position [72, 0]
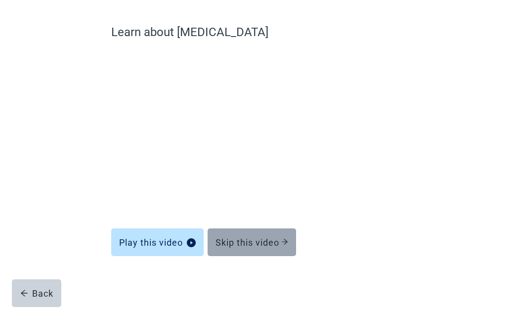
click at [266, 240] on div "Skip this video" at bounding box center [252, 242] width 73 height 10
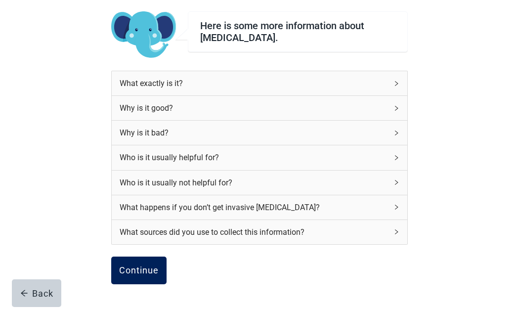
click at [149, 266] on div "Continue" at bounding box center [139, 271] width 40 height 10
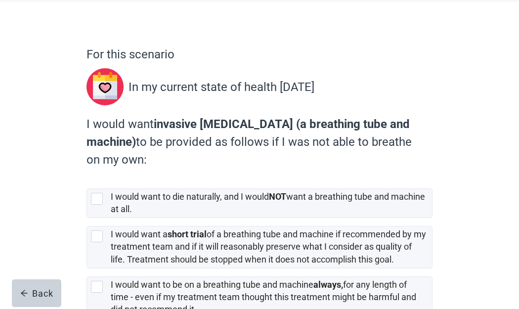
scroll to position [99, 0]
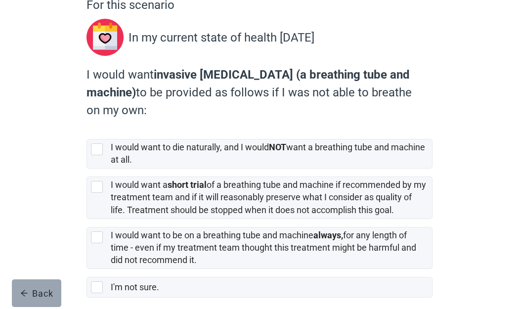
click at [30, 294] on div "Back" at bounding box center [36, 293] width 33 height 10
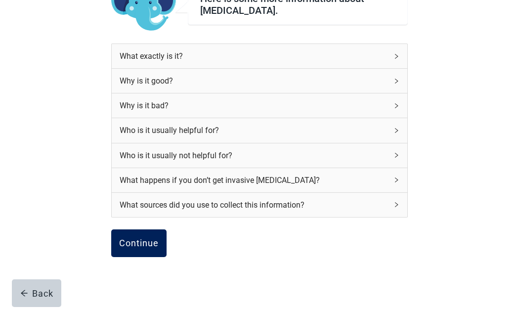
click at [143, 245] on div "Continue" at bounding box center [139, 243] width 40 height 10
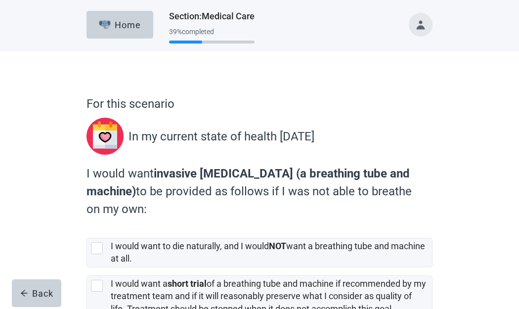
scroll to position [49, 0]
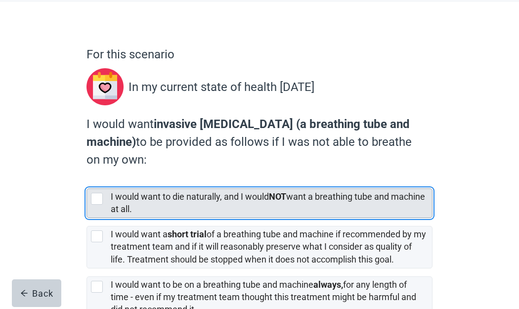
click at [97, 201] on div "[object Object], checkbox, not selected" at bounding box center [97, 199] width 12 height 12
click at [87, 181] on input "I would want to die naturally, and I would NOT want a breathing tube and machin…" at bounding box center [87, 180] width 0 height 0
checkbox input "true"
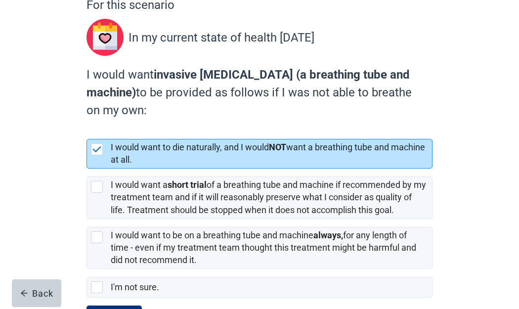
scroll to position [146, 0]
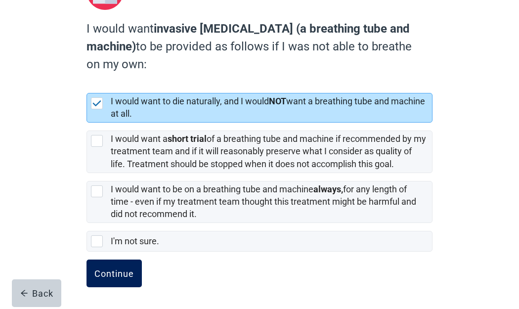
click at [122, 275] on div "Continue" at bounding box center [114, 273] width 40 height 10
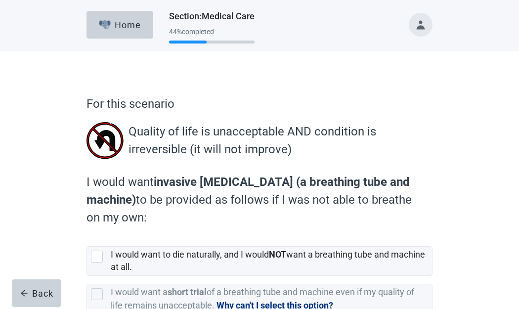
scroll to position [49, 0]
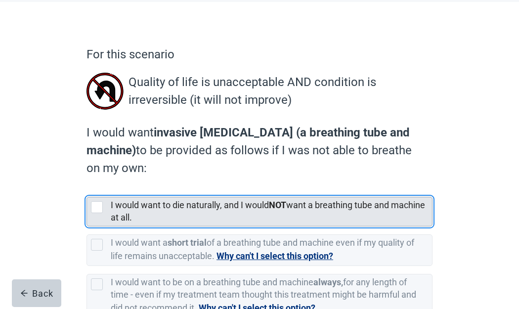
click at [97, 206] on div "[object Object], checkbox, not selected" at bounding box center [97, 207] width 12 height 12
click at [87, 189] on input "I would want to die naturally, and I would NOT want a breathing tube and machin…" at bounding box center [87, 189] width 0 height 0
checkbox input "true"
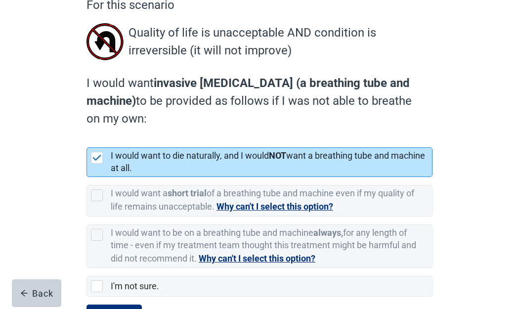
scroll to position [144, 0]
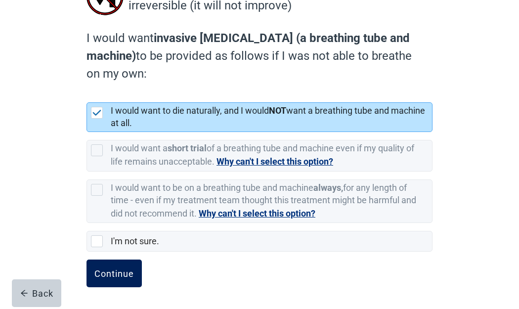
click at [122, 277] on div "Continue" at bounding box center [114, 273] width 40 height 10
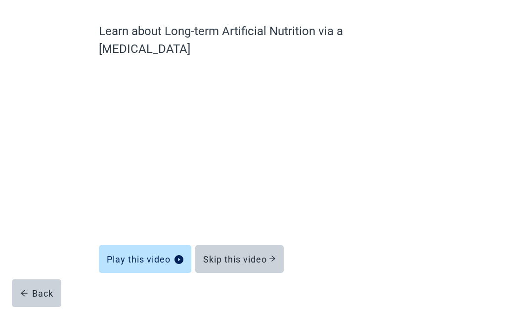
scroll to position [72, 0]
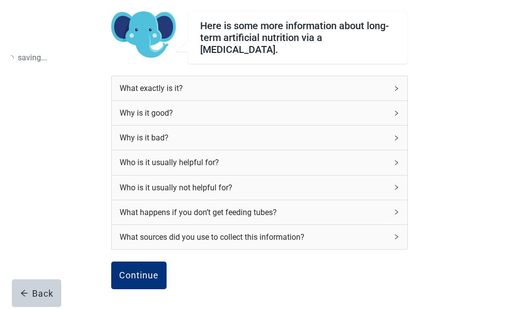
scroll to position [137, 0]
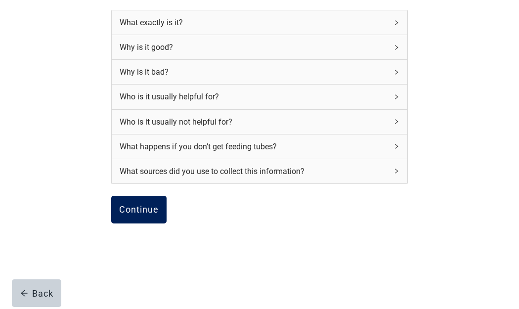
click at [158, 209] on div "Continue" at bounding box center [139, 210] width 40 height 10
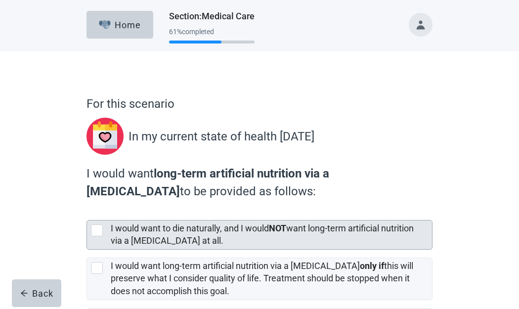
click at [97, 227] on div "[object Object], checkbox, not selected" at bounding box center [97, 230] width 12 height 12
click at [87, 213] on input "I would want to die naturally, and I would NOT want long-term artificial nutrit…" at bounding box center [87, 212] width 0 height 0
checkbox input "true"
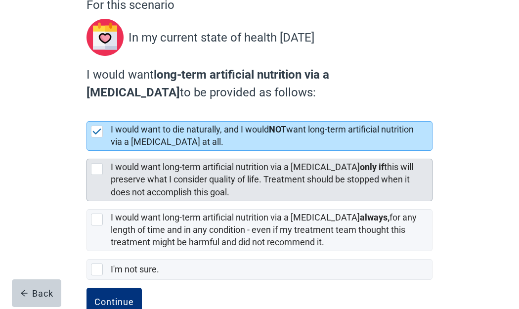
scroll to position [129, 0]
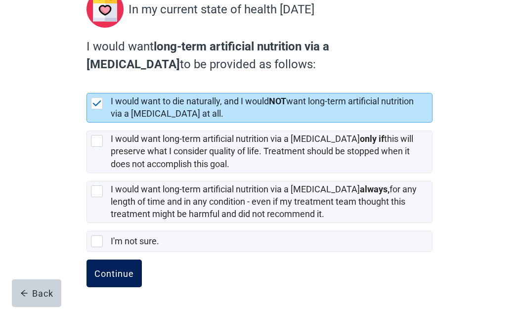
click at [120, 273] on div "Continue" at bounding box center [114, 273] width 40 height 10
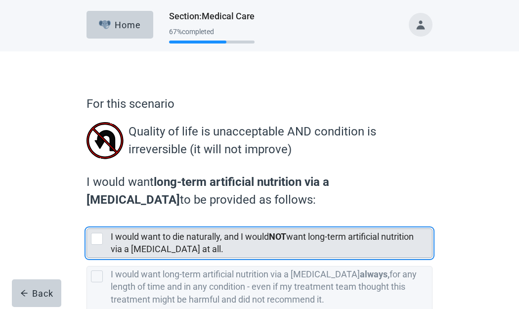
click at [100, 237] on div "[object Object], checkbox, not selected" at bounding box center [97, 239] width 12 height 12
click at [87, 221] on input "I would want to die naturally, and I would NOT want long-term artificial nutrit…" at bounding box center [87, 221] width 0 height 0
checkbox input "true"
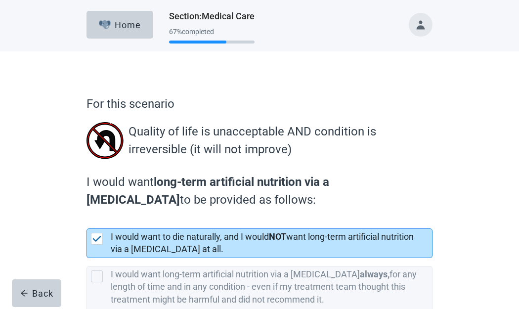
scroll to position [100, 0]
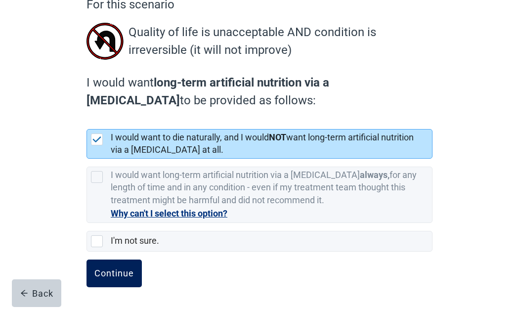
click at [126, 269] on div "Continue" at bounding box center [114, 273] width 40 height 10
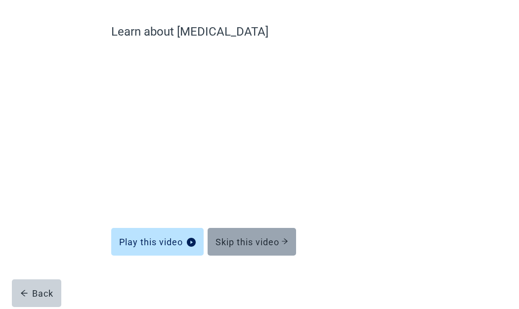
scroll to position [72, 0]
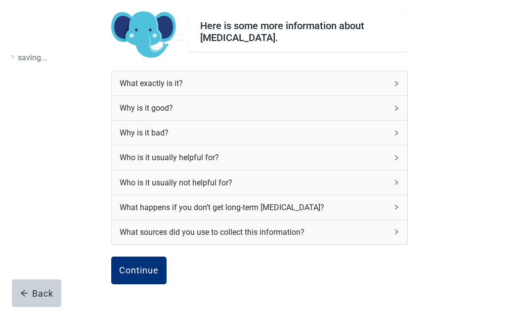
scroll to position [100, 0]
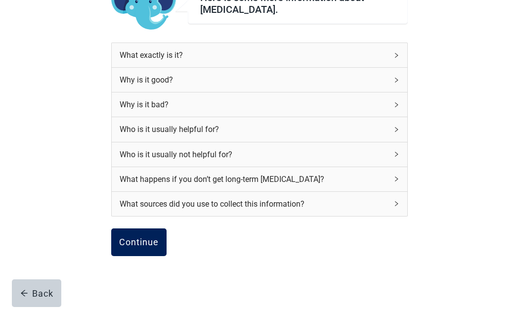
click at [155, 242] on div "Continue" at bounding box center [139, 242] width 40 height 10
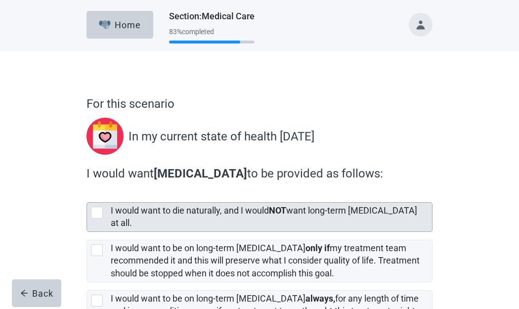
click at [99, 208] on div "[object Object], checkbox, not selected" at bounding box center [97, 213] width 12 height 12
click at [87, 195] on input "I would want to die naturally, and I would NOT want long-term dialysis at all." at bounding box center [87, 194] width 0 height 0
checkbox input "true"
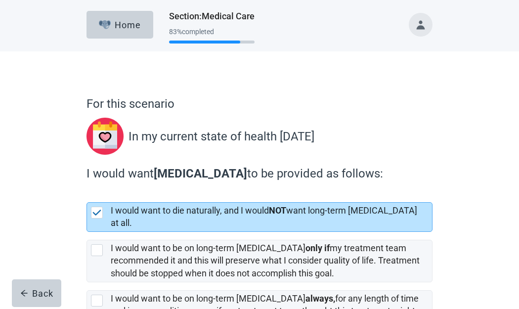
scroll to position [101, 0]
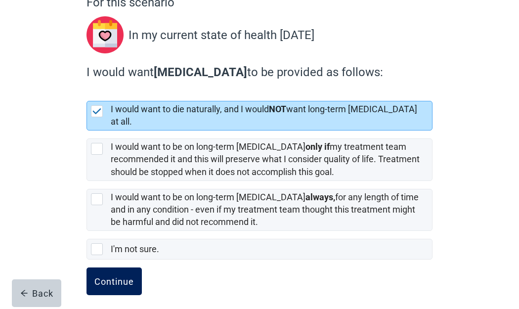
click at [118, 276] on div "Continue" at bounding box center [114, 281] width 40 height 10
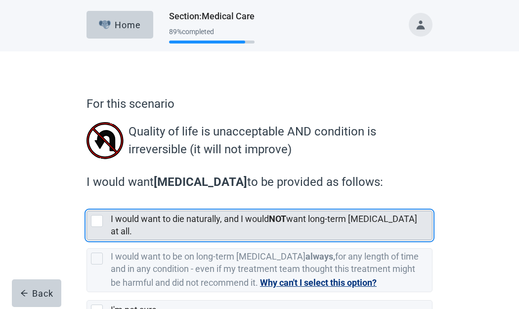
click at [95, 220] on div "[object Object], checkbox, not selected" at bounding box center [97, 221] width 12 height 12
click at [87, 203] on input "I would want to die naturally, and I would NOT want long-term dialysis at all." at bounding box center [87, 203] width 0 height 0
checkbox input "true"
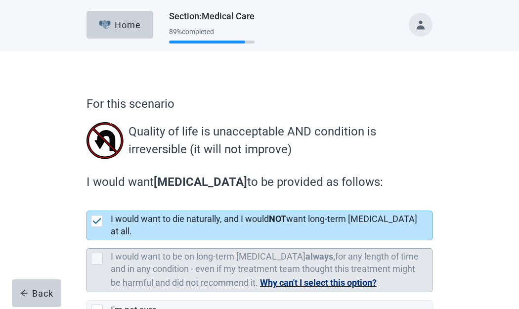
scroll to position [60, 0]
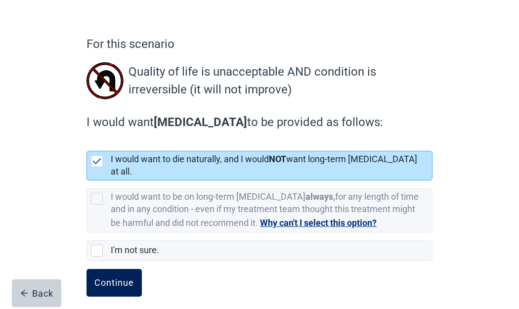
click at [113, 278] on div "Continue" at bounding box center [114, 283] width 40 height 10
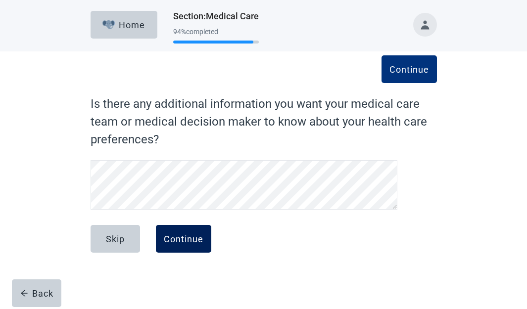
click at [192, 240] on div "Continue" at bounding box center [184, 239] width 40 height 10
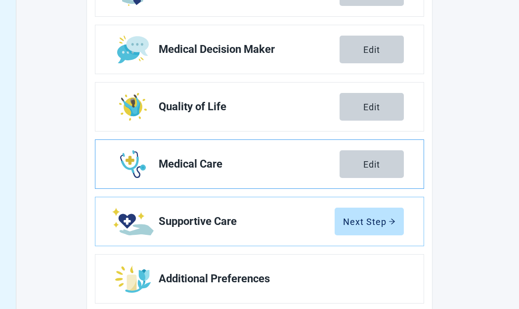
scroll to position [216, 0]
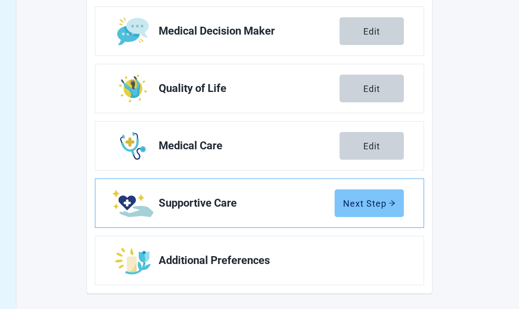
click at [376, 204] on div "Next Step" at bounding box center [369, 203] width 52 height 10
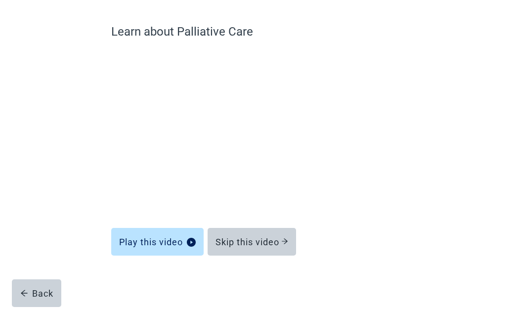
scroll to position [72, 0]
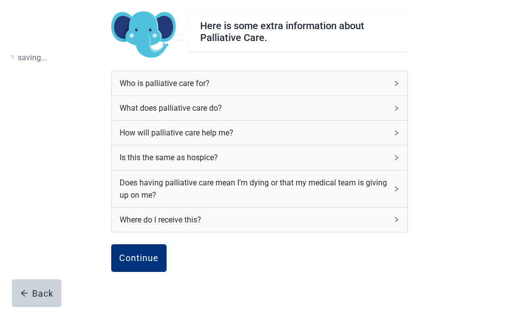
scroll to position [125, 0]
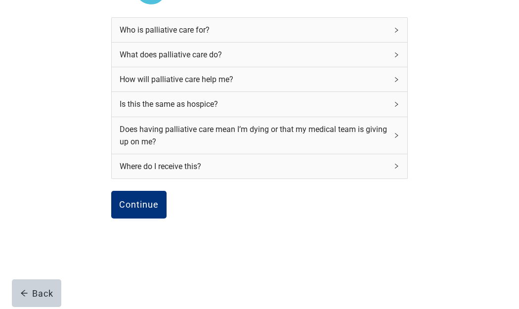
click at [392, 134] on div "Does having palliative care mean I’m dying or that my medical team is giving up…" at bounding box center [260, 135] width 296 height 37
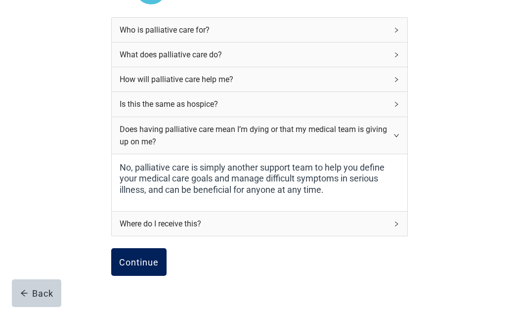
click at [158, 264] on div "Continue" at bounding box center [139, 262] width 40 height 10
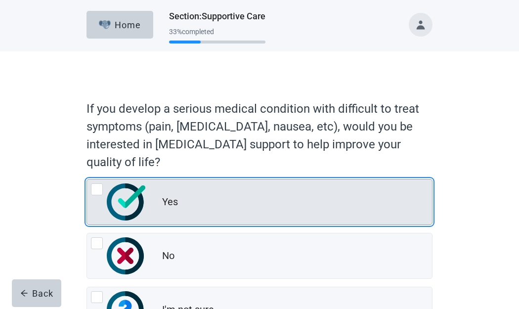
drag, startPoint x: 100, startPoint y: 186, endPoint x: 111, endPoint y: 189, distance: 10.7
click at [100, 186] on div "Yes, radio button, not checked" at bounding box center [97, 189] width 12 height 12
click at [87, 179] on input "Yes" at bounding box center [87, 179] width 0 height 0
radio input "true"
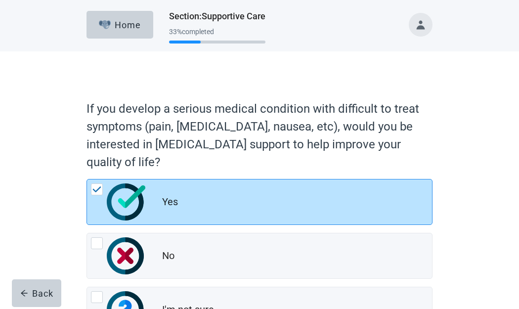
scroll to position [85, 0]
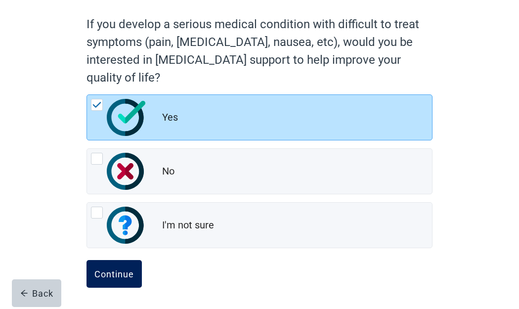
click at [130, 271] on div "Continue" at bounding box center [114, 274] width 40 height 10
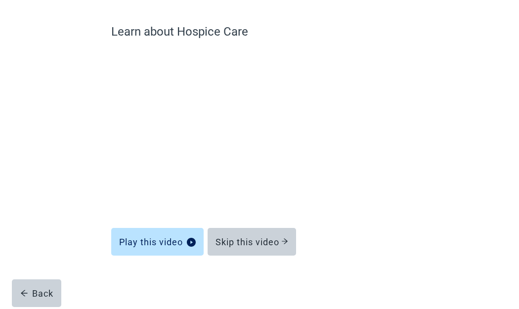
scroll to position [72, 0]
click at [47, 300] on button "Back" at bounding box center [36, 293] width 49 height 28
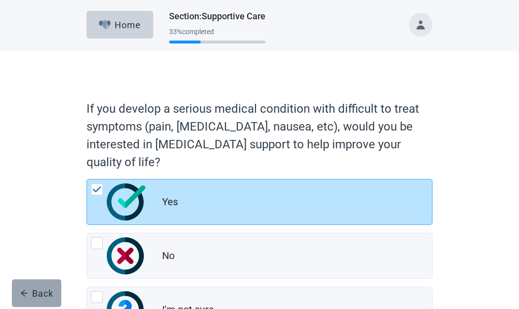
click at [38, 292] on div "Back" at bounding box center [36, 293] width 33 height 10
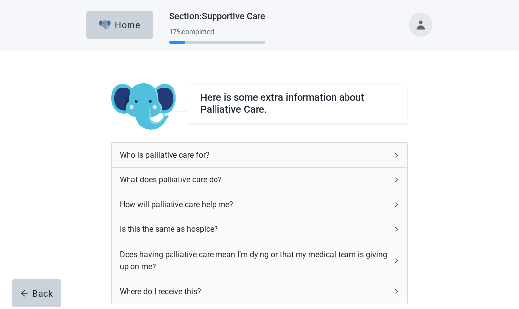
click at [400, 155] on div "Who is palliative care for?" at bounding box center [260, 155] width 296 height 24
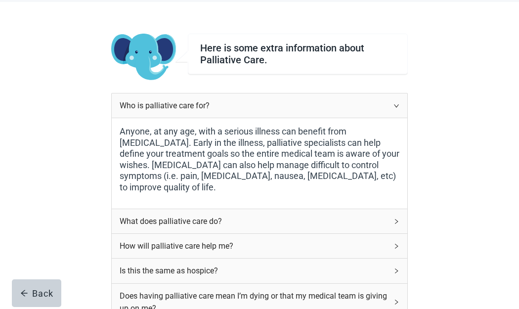
scroll to position [99, 0]
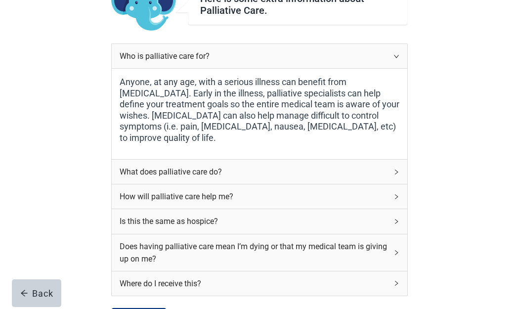
click at [386, 169] on div "What does palliative care do?" at bounding box center [254, 172] width 268 height 12
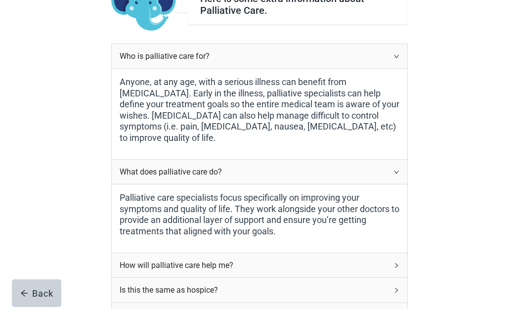
scroll to position [148, 0]
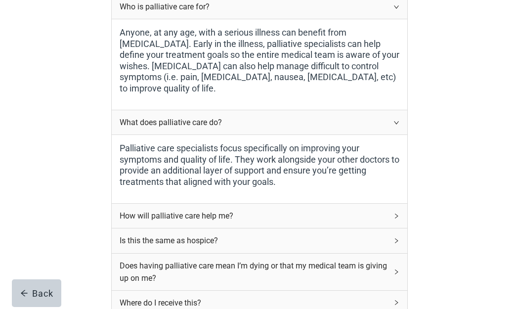
click at [394, 213] on icon "right" at bounding box center [397, 216] width 6 height 6
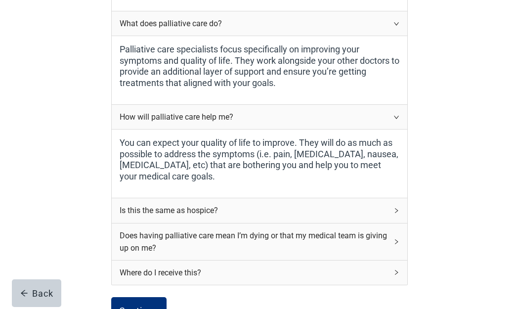
scroll to position [297, 0]
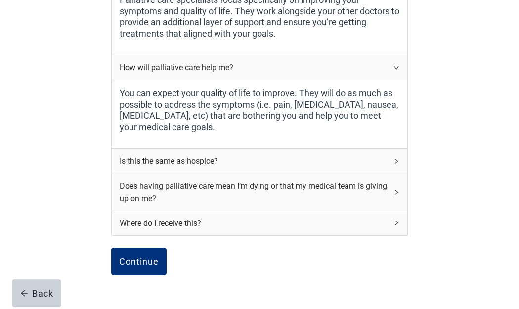
click at [389, 162] on div "Is this the same as hospice?" at bounding box center [260, 161] width 296 height 24
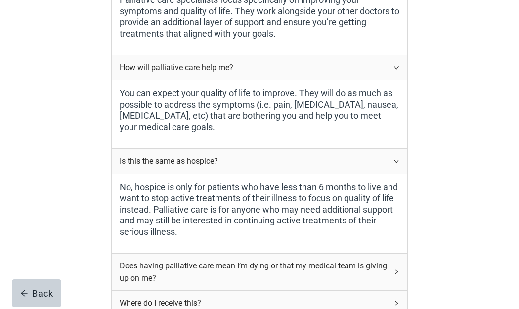
scroll to position [346, 0]
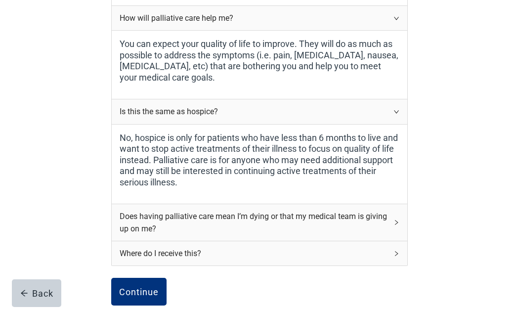
click at [393, 220] on div "Does having palliative care mean I’m dying or that my medical team is giving up…" at bounding box center [260, 222] width 296 height 37
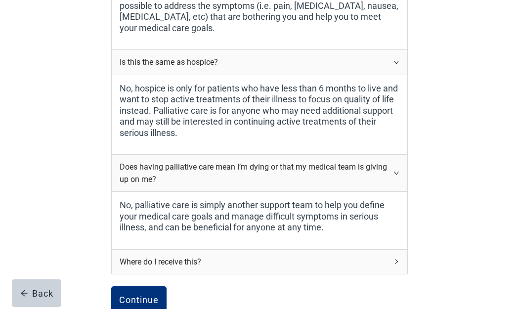
scroll to position [445, 0]
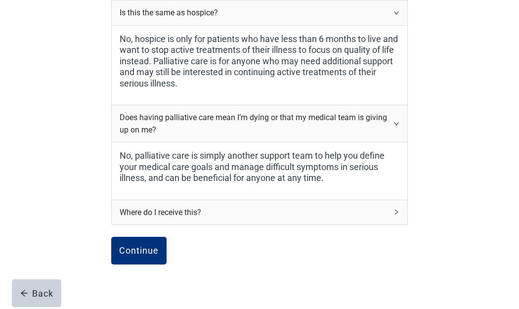
click at [398, 210] on icon "right" at bounding box center [397, 212] width 6 height 6
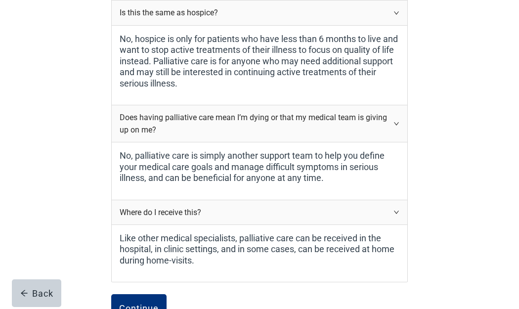
scroll to position [494, 0]
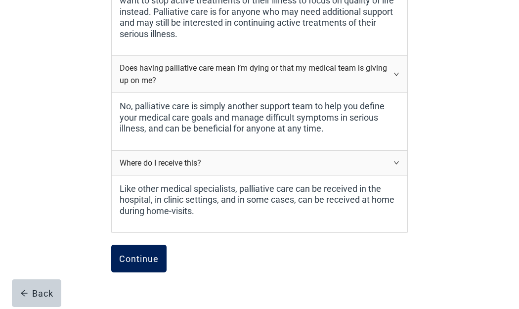
click at [129, 260] on div "Continue" at bounding box center [139, 259] width 40 height 10
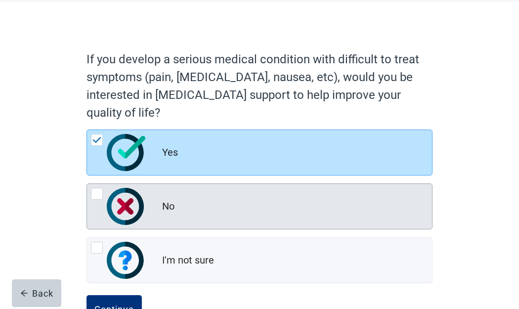
scroll to position [85, 0]
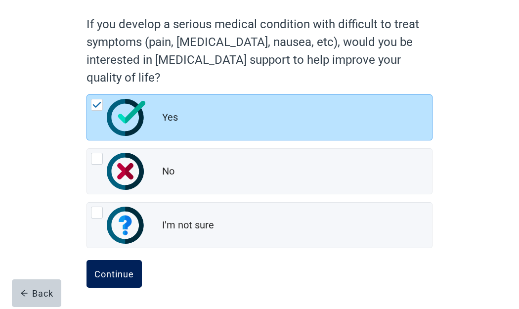
click at [121, 277] on div "Continue" at bounding box center [114, 274] width 40 height 10
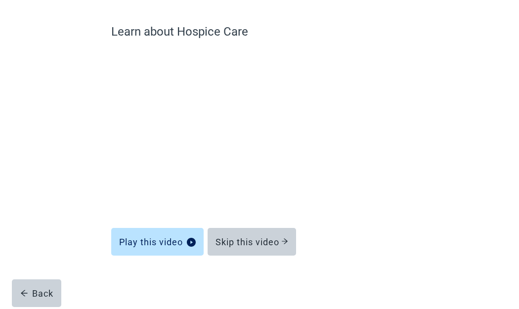
scroll to position [72, 0]
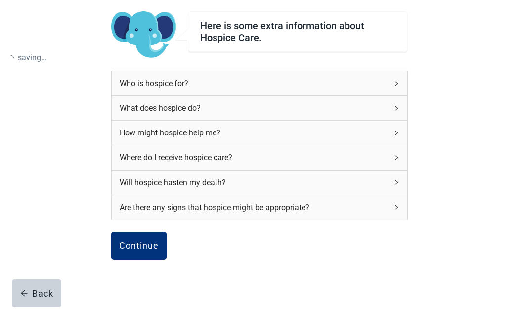
scroll to position [85, 0]
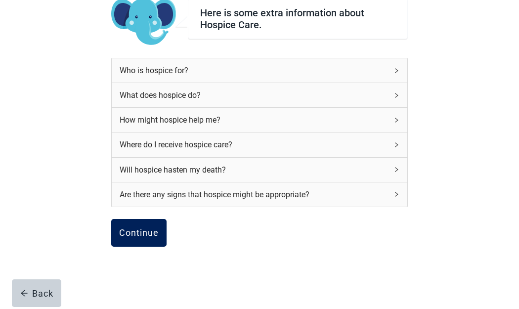
click at [144, 235] on div "Continue" at bounding box center [139, 233] width 40 height 10
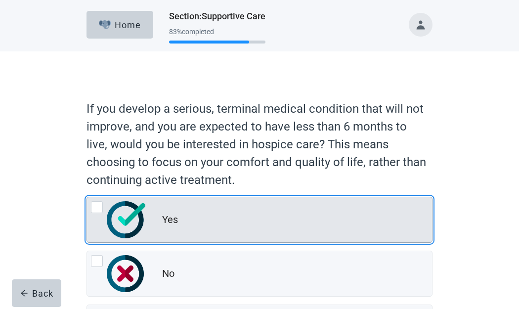
click at [101, 207] on div "Yes, radio button, not checked" at bounding box center [97, 207] width 12 height 12
click at [87, 197] on input "Yes" at bounding box center [87, 197] width 0 height 0
radio input "true"
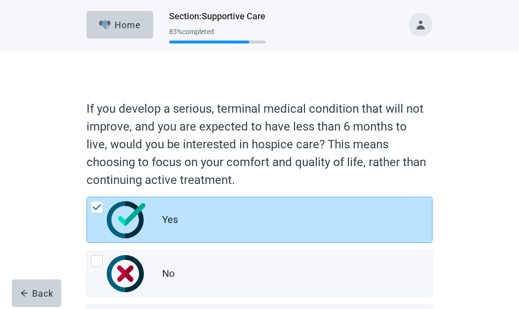
scroll to position [102, 0]
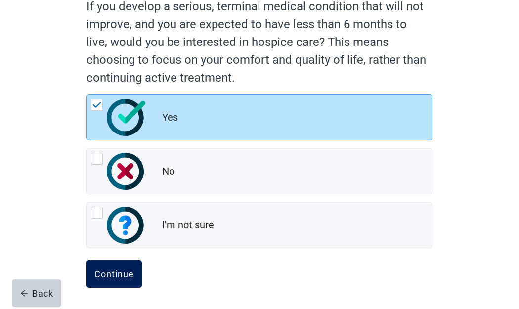
click at [119, 276] on div "Continue" at bounding box center [114, 274] width 40 height 10
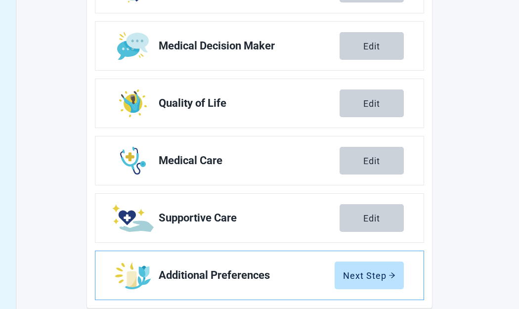
scroll to position [216, 0]
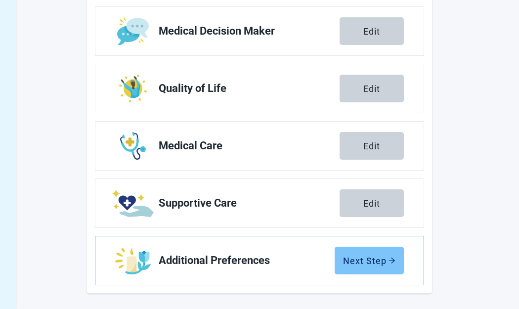
click at [372, 258] on div "Next Step" at bounding box center [369, 261] width 52 height 10
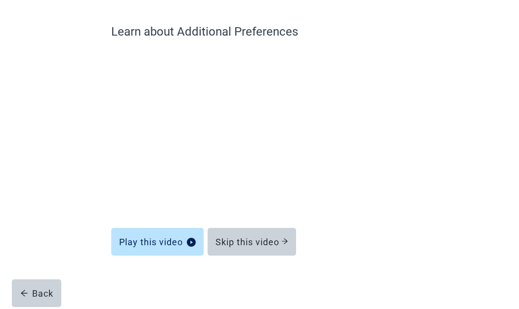
scroll to position [72, 0]
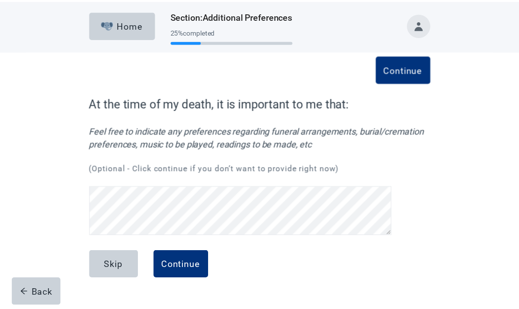
scroll to position [113, 0]
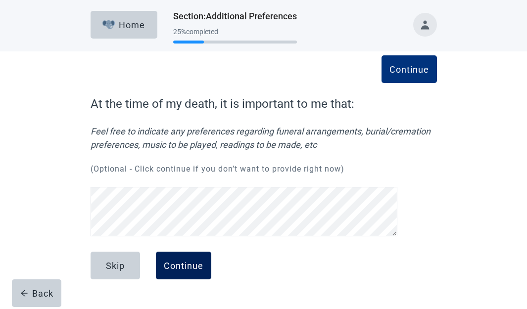
click at [192, 269] on div "Continue" at bounding box center [184, 266] width 40 height 10
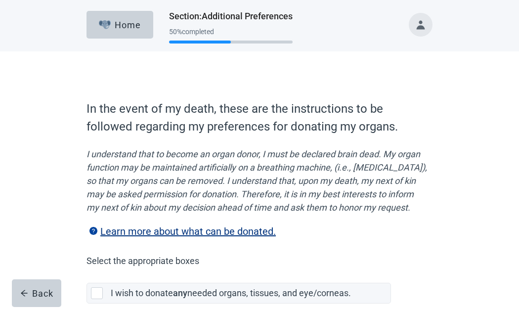
scroll to position [99, 0]
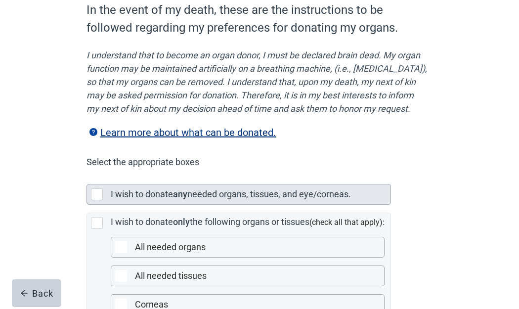
click at [96, 200] on div "Main content" at bounding box center [97, 194] width 12 height 12
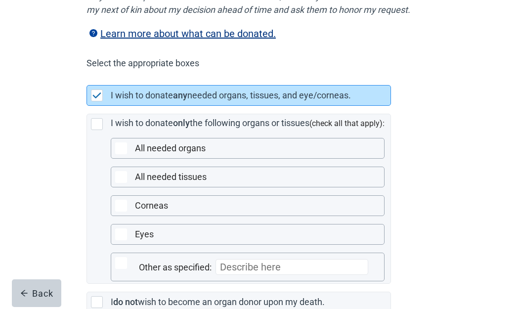
scroll to position [297, 0]
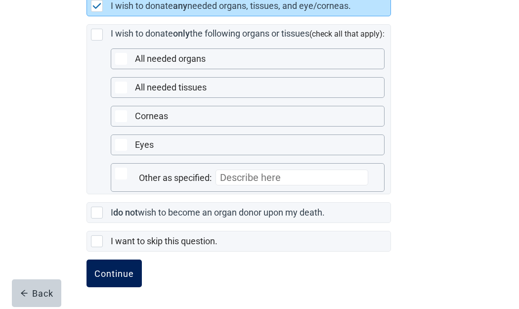
click at [128, 276] on div "Continue" at bounding box center [114, 273] width 40 height 10
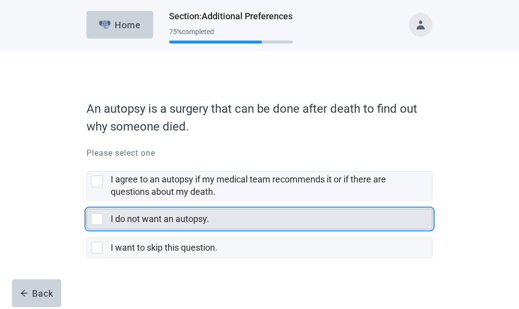
click at [99, 220] on div "I do not want an autopsy., checkbox, not selected" at bounding box center [97, 219] width 12 height 12
click at [87, 201] on input "I do not want an autopsy." at bounding box center [87, 201] width 0 height 0
checkbox input "true"
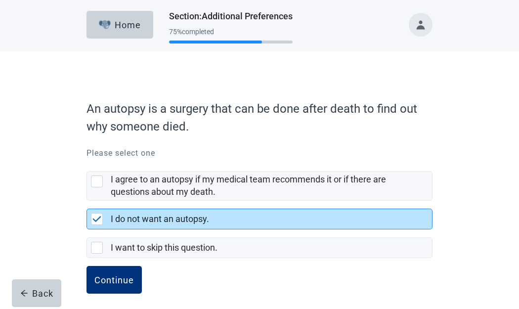
scroll to position [6, 0]
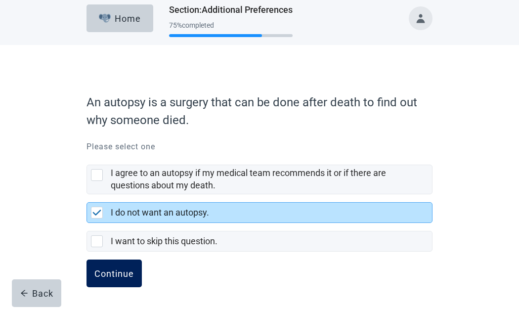
click at [121, 271] on div "Continue" at bounding box center [114, 273] width 40 height 10
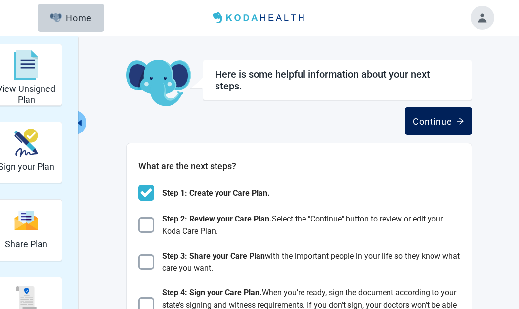
click at [443, 122] on div "Continue" at bounding box center [438, 121] width 51 height 10
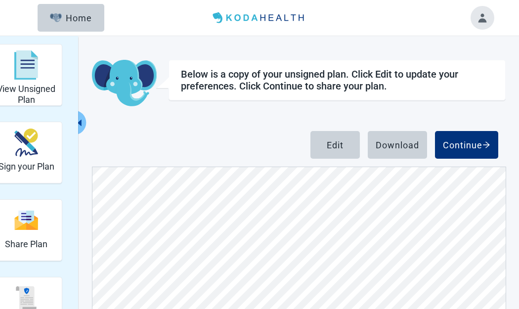
scroll to position [3906, 0]
click at [414, 149] on div "Download" at bounding box center [398, 145] width 44 height 10
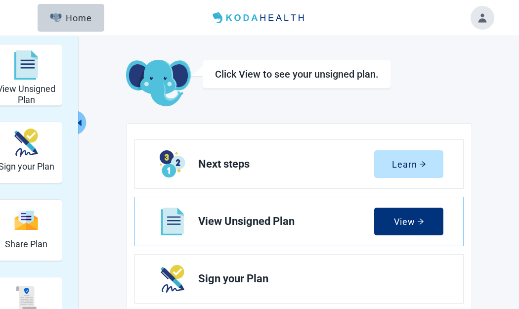
click at [482, 19] on button "Toggle account menu" at bounding box center [483, 18] width 24 height 24
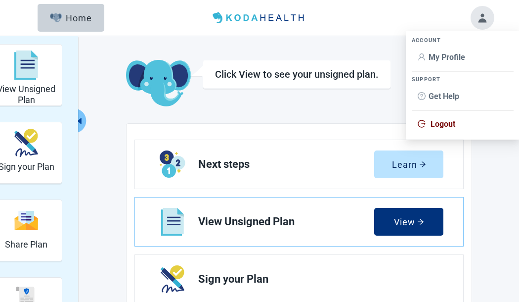
click at [455, 60] on span "My Profile" at bounding box center [447, 56] width 37 height 9
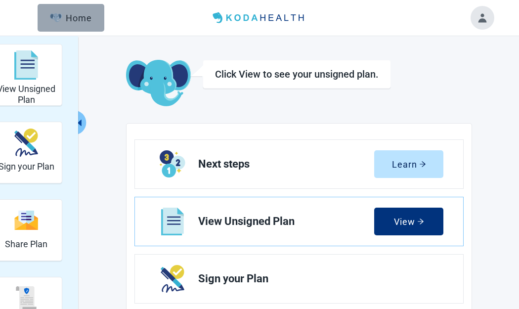
click at [64, 17] on div "Home" at bounding box center [71, 18] width 43 height 10
click at [75, 15] on div "Home" at bounding box center [71, 18] width 43 height 10
click at [482, 20] on button "Toggle account menu" at bounding box center [483, 18] width 24 height 24
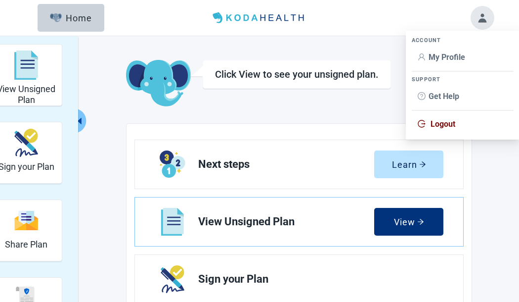
click at [445, 125] on span "Logout" at bounding box center [443, 123] width 25 height 9
